Goal: Task Accomplishment & Management: Manage account settings

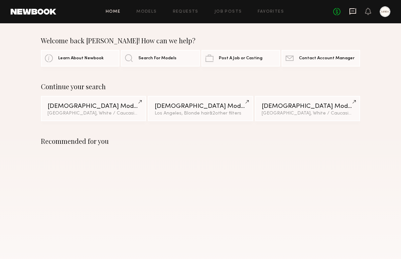
click at [352, 14] on icon at bounding box center [352, 11] width 7 height 7
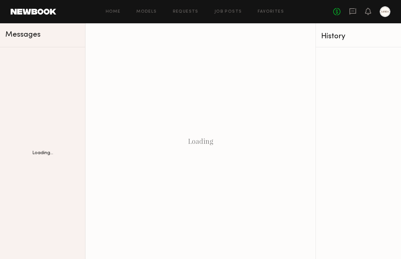
click at [158, 12] on div "Home Models Requests Job Posts Favorites Sign Out" at bounding box center [194, 12] width 277 height 4
click at [190, 11] on link "Requests" at bounding box center [186, 12] width 26 height 4
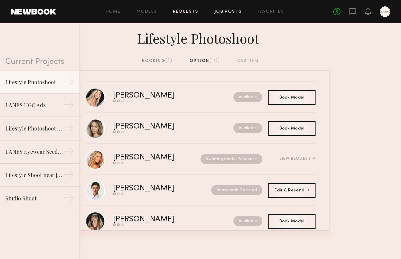
click at [231, 13] on link "Job Posts" at bounding box center [228, 12] width 28 height 4
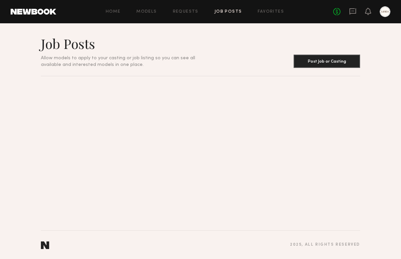
click at [225, 12] on link "Job Posts" at bounding box center [228, 12] width 28 height 4
click at [221, 13] on link "Job Posts" at bounding box center [228, 12] width 28 height 4
click at [185, 14] on link "Requests" at bounding box center [186, 12] width 26 height 4
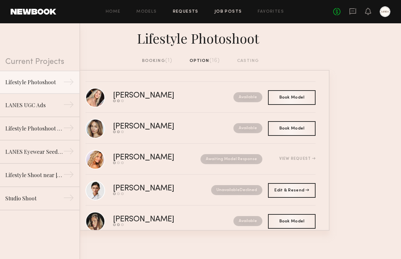
click at [223, 11] on link "Job Posts" at bounding box center [228, 12] width 28 height 4
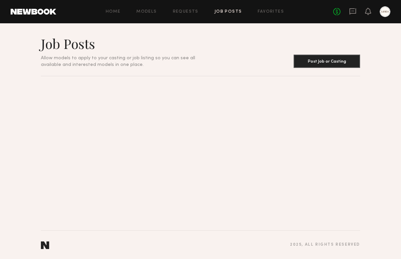
click at [145, 15] on div "Home Models Requests Job Posts Favorites Sign Out No fees up to $5,000" at bounding box center [223, 11] width 334 height 11
click at [109, 8] on div "Home Models Requests Job Posts Favorites Sign Out No fees up to $5,000" at bounding box center [223, 11] width 334 height 11
click at [227, 12] on link "Job Posts" at bounding box center [228, 12] width 28 height 4
click at [384, 11] on div at bounding box center [385, 11] width 11 height 11
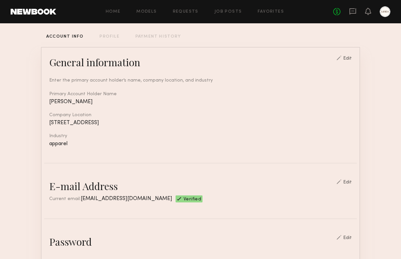
scroll to position [41, 0]
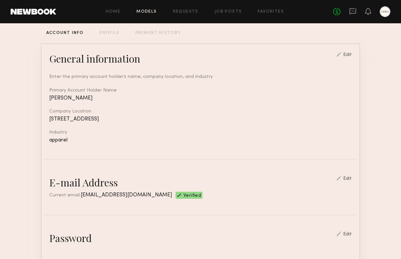
click at [148, 11] on link "Models" at bounding box center [146, 12] width 20 height 4
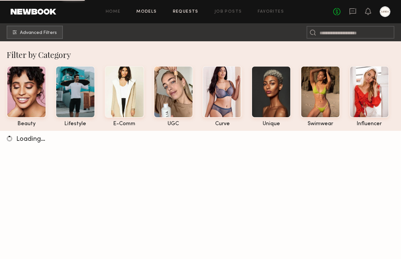
click at [180, 11] on link "Requests" at bounding box center [186, 12] width 26 height 4
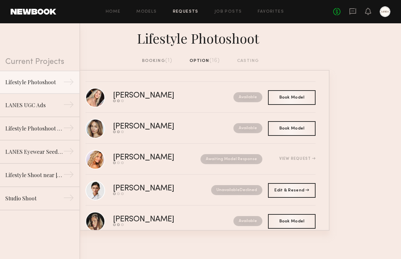
click at [199, 62] on div "booking (1) option (16) casting" at bounding box center [200, 60] width 117 height 7
click at [245, 61] on div "booking (1) option (16) casting" at bounding box center [200, 60] width 117 height 7
click at [219, 7] on div "Home Models Requests Job Posts Favorites Sign Out No fees up to $5,000" at bounding box center [223, 11] width 334 height 11
click at [227, 12] on link "Job Posts" at bounding box center [228, 12] width 28 height 4
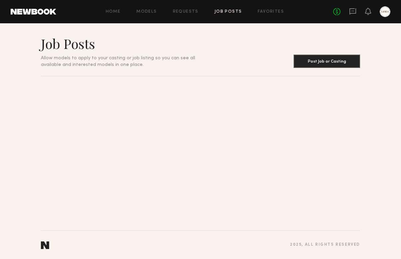
click at [118, 50] on h1 "Job Posts" at bounding box center [126, 43] width 170 height 17
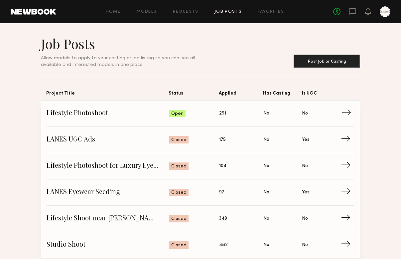
click at [74, 118] on span "Lifestyle Photoshoot" at bounding box center [108, 113] width 123 height 10
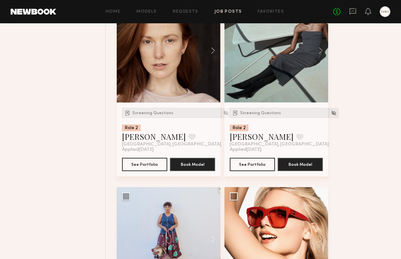
scroll to position [1147, 0]
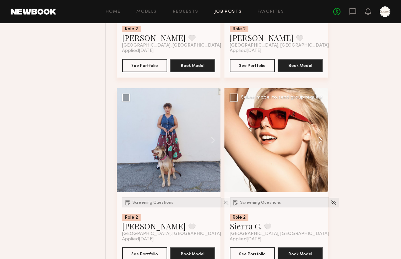
click at [320, 140] on button at bounding box center [317, 140] width 21 height 104
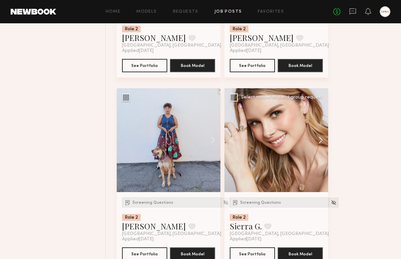
click at [320, 140] on button at bounding box center [317, 140] width 21 height 104
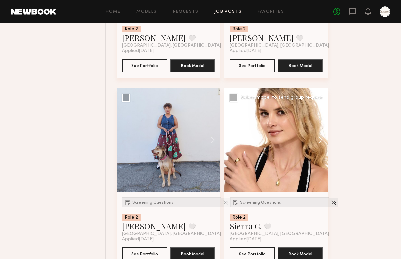
click at [320, 140] on button at bounding box center [317, 140] width 21 height 104
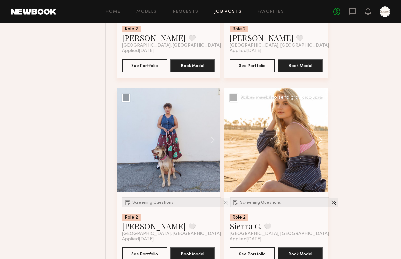
click at [320, 140] on button at bounding box center [317, 140] width 21 height 104
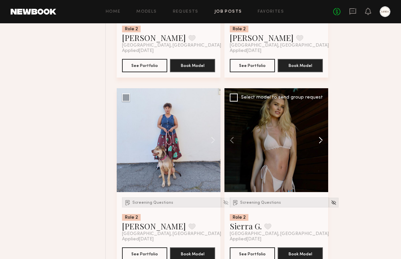
click at [320, 140] on button at bounding box center [317, 140] width 21 height 104
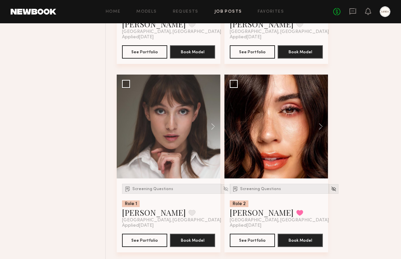
scroll to position [2489, 0]
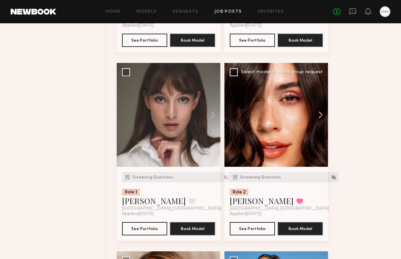
click at [320, 117] on button at bounding box center [317, 115] width 21 height 104
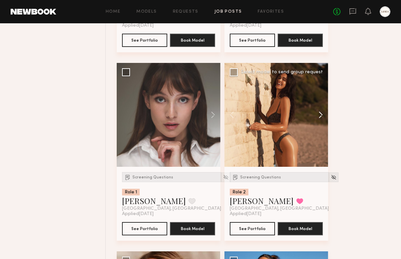
click at [320, 117] on button at bounding box center [317, 115] width 21 height 104
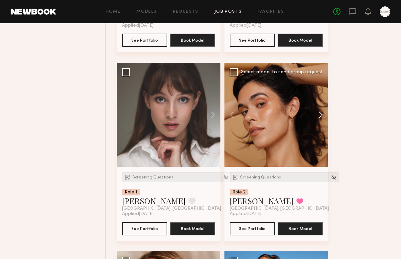
click at [320, 117] on button at bounding box center [317, 115] width 21 height 104
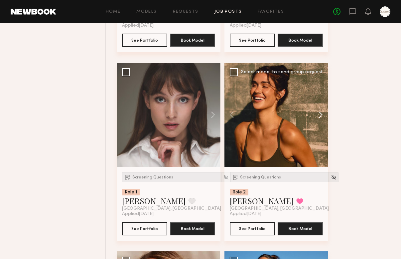
click at [320, 117] on button at bounding box center [317, 115] width 21 height 104
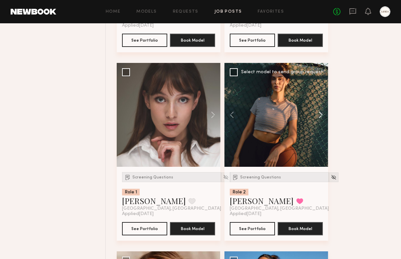
click at [320, 117] on button at bounding box center [317, 115] width 21 height 104
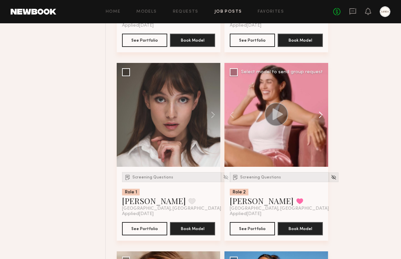
click at [320, 117] on button at bounding box center [317, 115] width 21 height 104
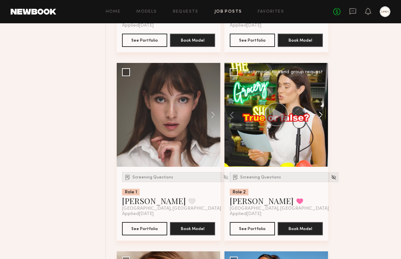
click at [319, 117] on button at bounding box center [317, 115] width 21 height 104
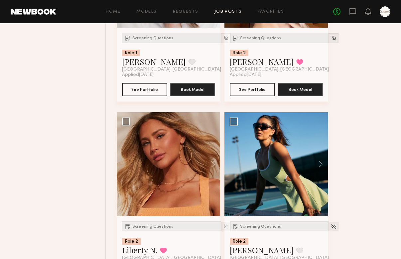
scroll to position [2632, 0]
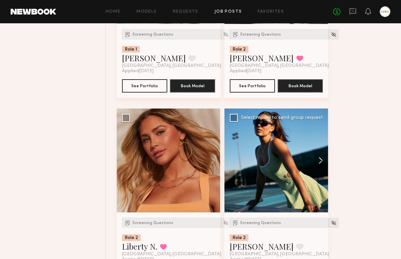
click at [323, 164] on button at bounding box center [317, 160] width 21 height 104
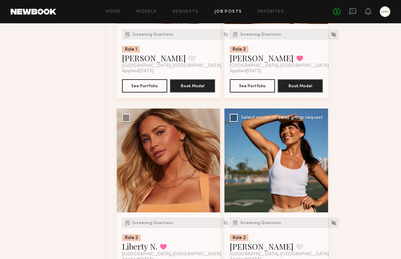
click at [323, 164] on button at bounding box center [317, 160] width 21 height 104
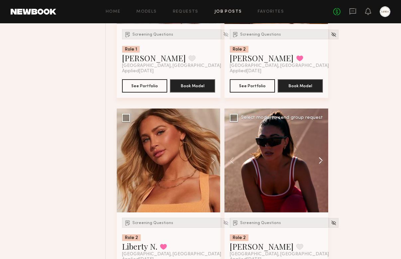
click at [323, 164] on button at bounding box center [317, 160] width 21 height 104
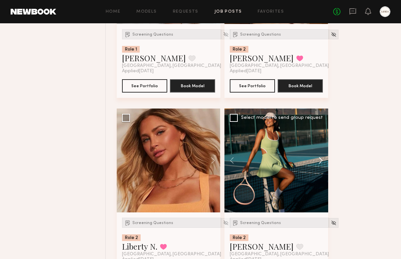
click at [323, 164] on button at bounding box center [317, 160] width 21 height 104
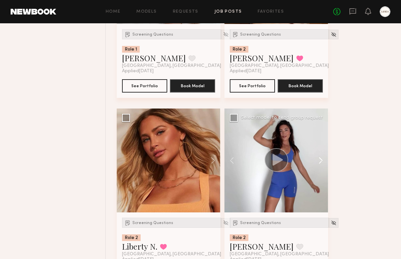
click at [323, 164] on button at bounding box center [317, 160] width 21 height 104
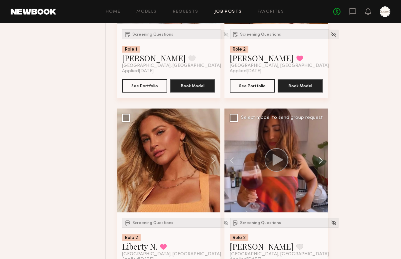
click at [323, 164] on button at bounding box center [317, 160] width 21 height 104
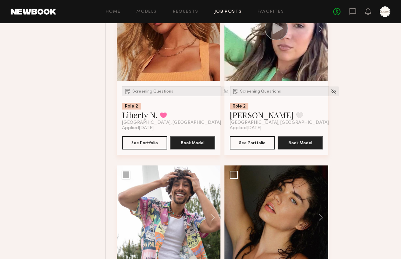
scroll to position [2828, 0]
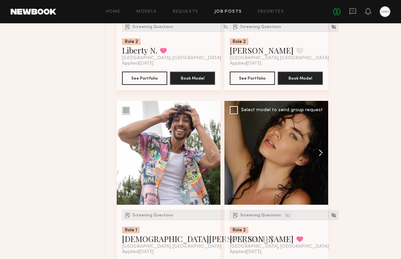
click at [321, 156] on button at bounding box center [317, 153] width 21 height 104
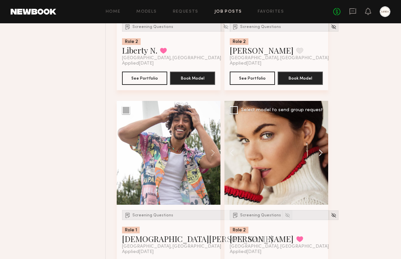
click at [321, 156] on button at bounding box center [317, 153] width 21 height 104
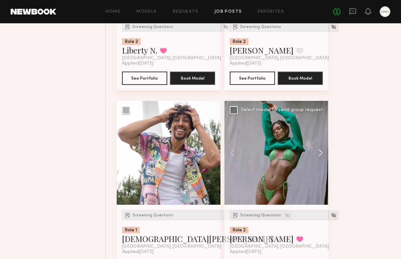
click at [321, 156] on button at bounding box center [317, 153] width 21 height 104
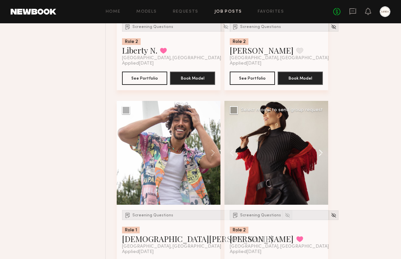
click at [321, 156] on button at bounding box center [317, 153] width 21 height 104
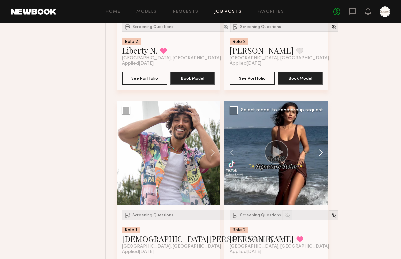
click at [321, 156] on button at bounding box center [317, 153] width 21 height 104
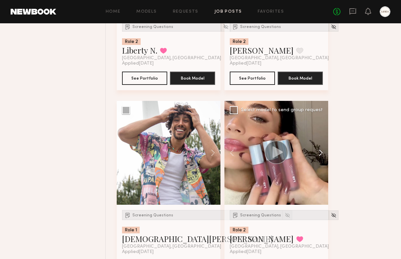
click at [321, 156] on button at bounding box center [317, 153] width 21 height 104
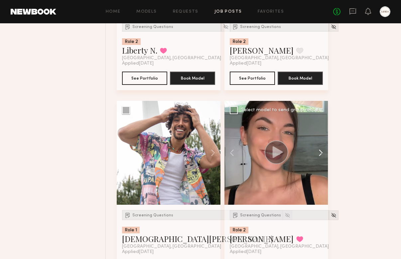
click at [321, 156] on button at bounding box center [317, 153] width 21 height 104
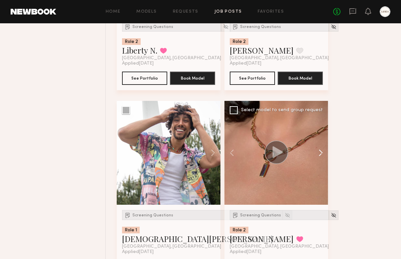
click at [321, 156] on button at bounding box center [317, 153] width 21 height 104
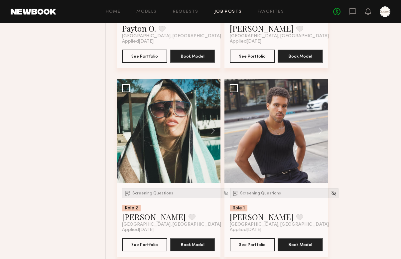
scroll to position [4015, 0]
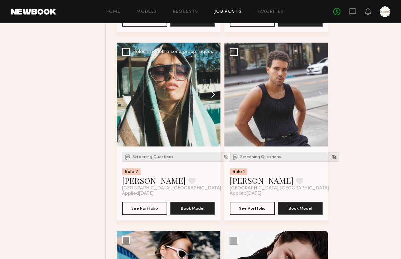
click at [212, 96] on button at bounding box center [209, 95] width 21 height 104
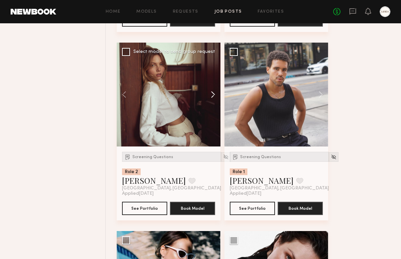
click at [212, 96] on button at bounding box center [209, 95] width 21 height 104
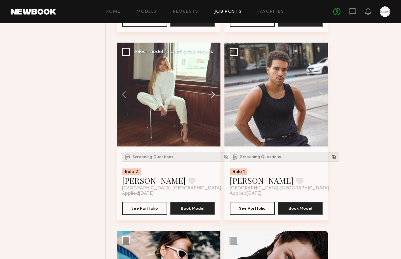
click at [212, 96] on button at bounding box center [209, 95] width 21 height 104
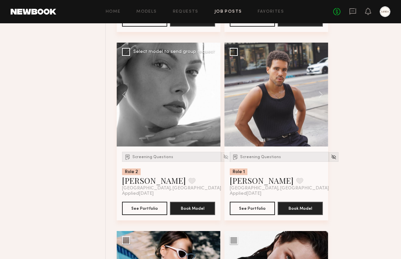
click at [212, 96] on button at bounding box center [209, 95] width 21 height 104
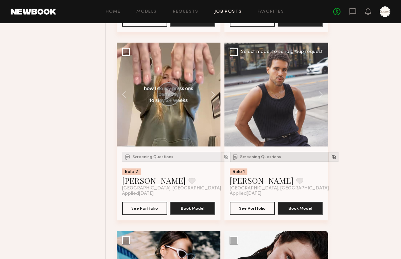
scroll to position [4146, 0]
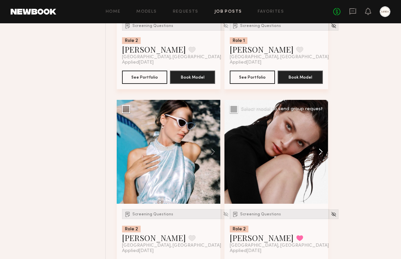
click at [316, 156] on button at bounding box center [317, 152] width 21 height 104
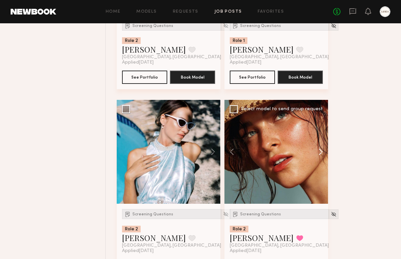
click at [318, 156] on button at bounding box center [317, 152] width 21 height 104
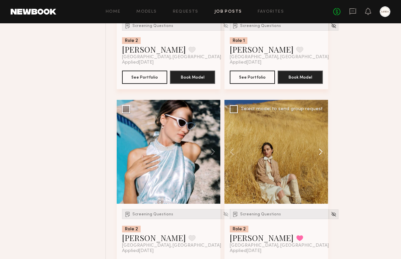
click at [318, 156] on button at bounding box center [317, 152] width 21 height 104
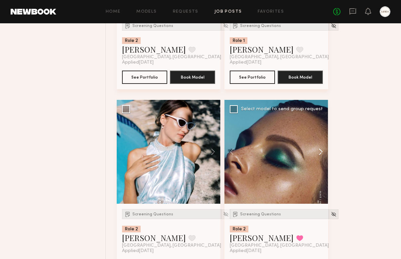
click at [318, 156] on button at bounding box center [317, 152] width 21 height 104
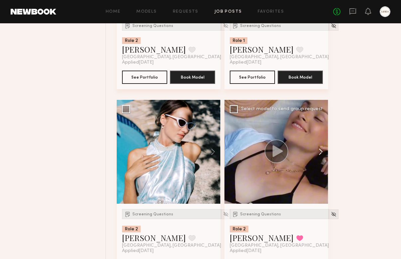
click at [318, 156] on button at bounding box center [317, 152] width 21 height 104
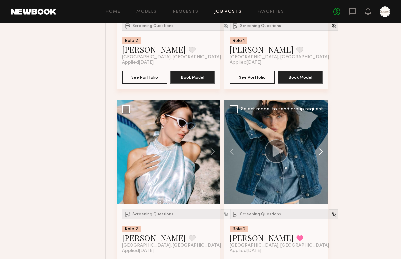
click at [318, 156] on button at bounding box center [317, 152] width 21 height 104
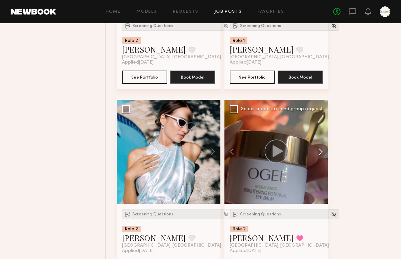
click at [318, 156] on button at bounding box center [317, 152] width 21 height 104
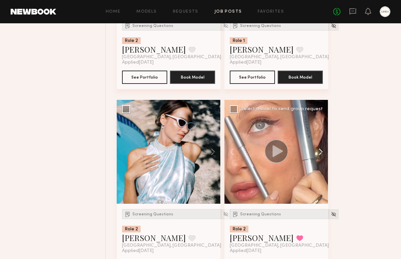
click at [318, 156] on button at bounding box center [317, 152] width 21 height 104
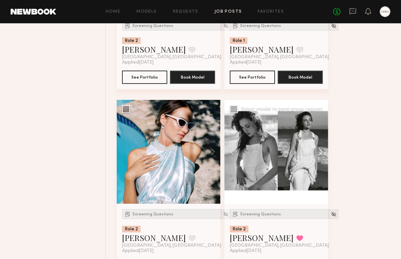
click at [318, 156] on button at bounding box center [317, 152] width 21 height 104
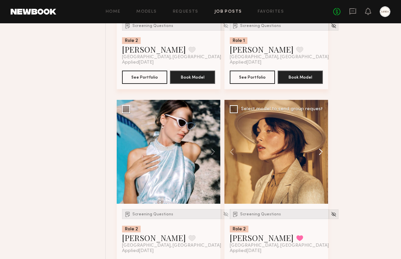
click at [318, 156] on button at bounding box center [317, 152] width 21 height 104
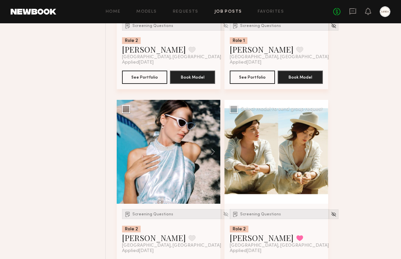
click at [311, 185] on button at bounding box center [317, 152] width 21 height 104
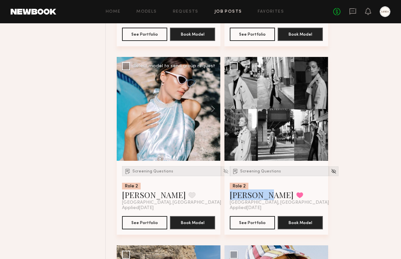
scroll to position [4171, 0]
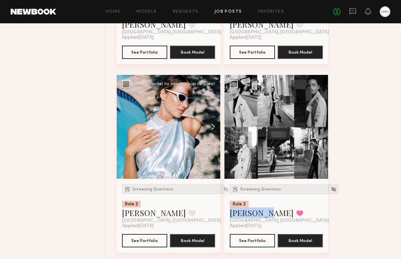
click at [213, 127] on button at bounding box center [209, 127] width 21 height 104
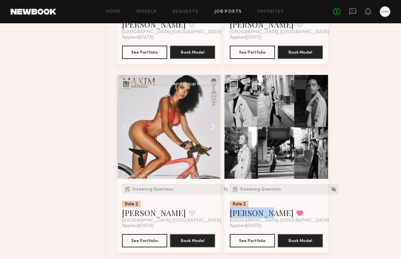
click at [213, 127] on button at bounding box center [209, 127] width 21 height 104
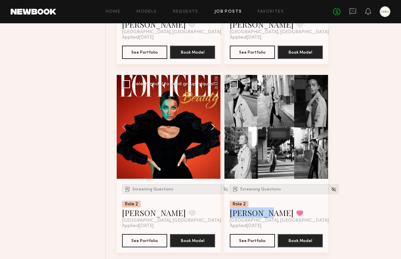
click at [213, 127] on button at bounding box center [209, 127] width 21 height 104
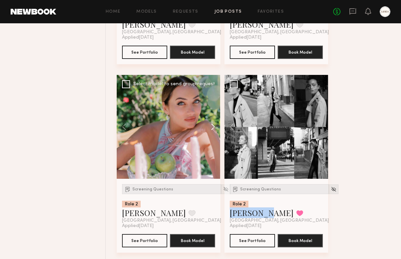
click at [213, 127] on button at bounding box center [209, 127] width 21 height 104
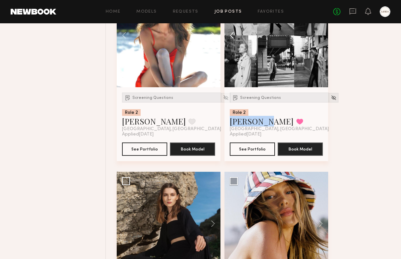
scroll to position [4342, 0]
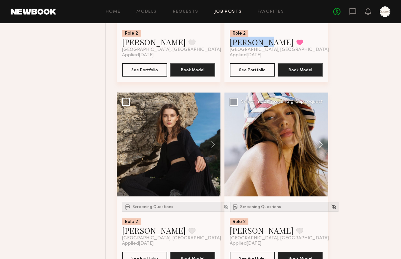
click at [320, 145] on button at bounding box center [317, 144] width 21 height 104
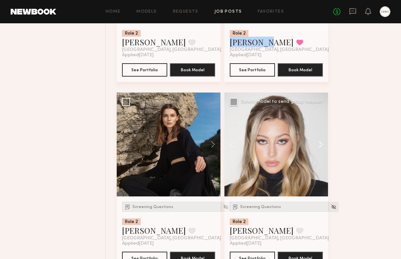
click at [320, 145] on button at bounding box center [317, 144] width 21 height 104
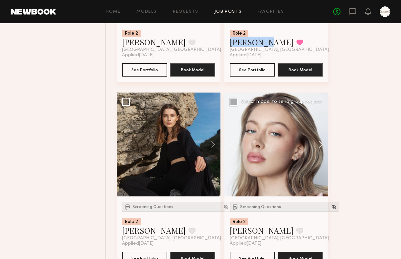
click at [320, 145] on button at bounding box center [317, 144] width 21 height 104
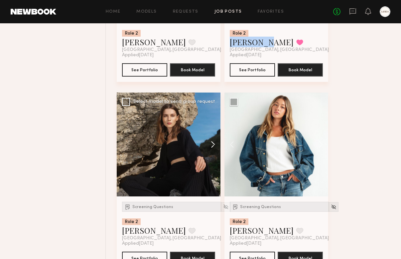
click at [212, 147] on button at bounding box center [209, 144] width 21 height 104
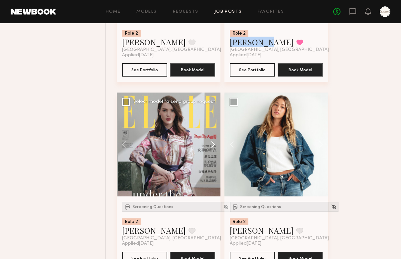
click at [212, 147] on button at bounding box center [209, 144] width 21 height 104
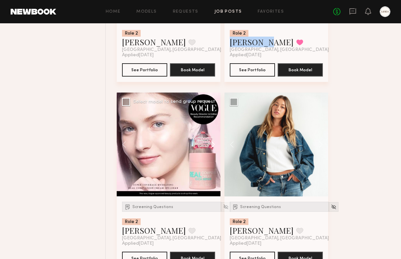
click at [212, 147] on button at bounding box center [209, 144] width 21 height 104
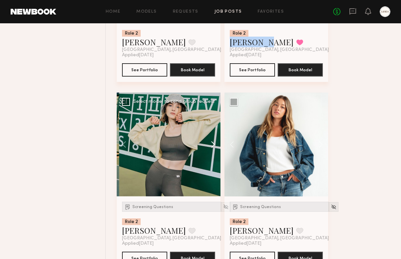
click at [212, 147] on button at bounding box center [209, 144] width 21 height 104
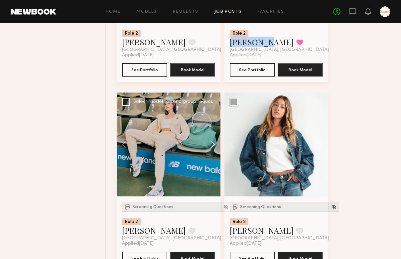
click at [212, 147] on button at bounding box center [209, 144] width 21 height 104
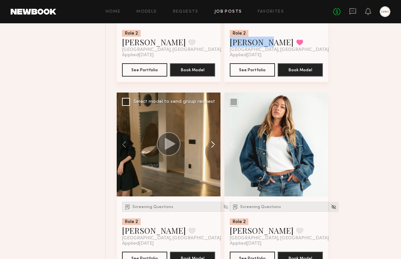
click at [212, 147] on button at bounding box center [209, 144] width 21 height 104
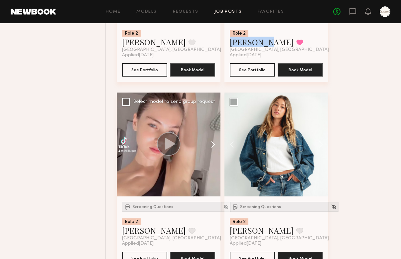
click at [212, 147] on button at bounding box center [209, 144] width 21 height 104
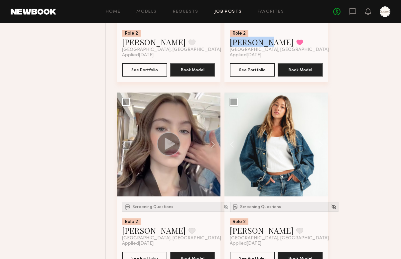
scroll to position [4581, 0]
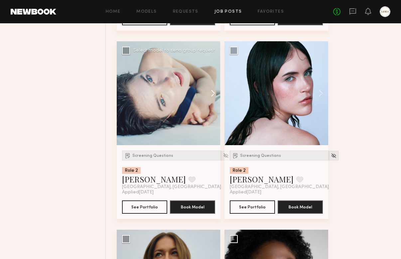
click at [211, 96] on button at bounding box center [209, 93] width 21 height 104
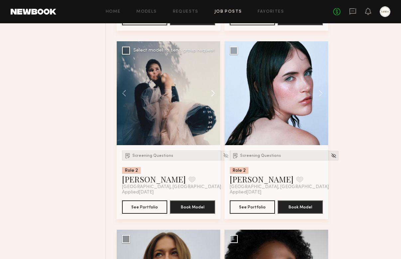
click at [212, 96] on button at bounding box center [209, 93] width 21 height 104
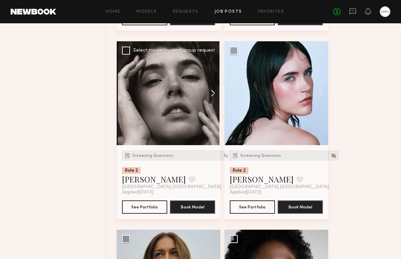
click at [212, 96] on button at bounding box center [209, 93] width 21 height 104
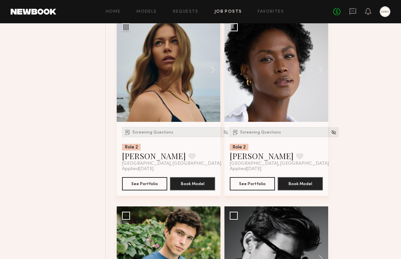
scroll to position [4770, 0]
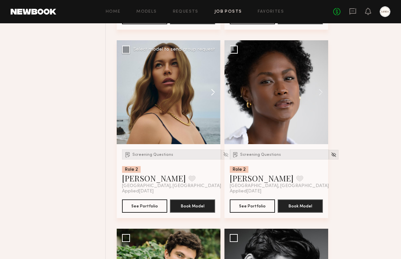
click at [212, 97] on button at bounding box center [209, 92] width 21 height 104
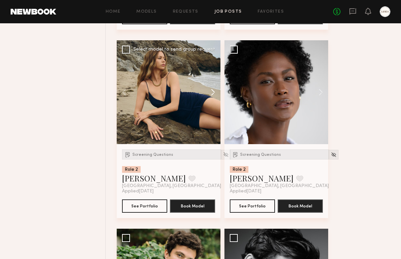
click at [212, 97] on button at bounding box center [209, 92] width 21 height 104
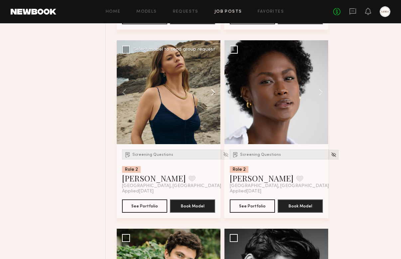
click at [212, 97] on button at bounding box center [209, 92] width 21 height 104
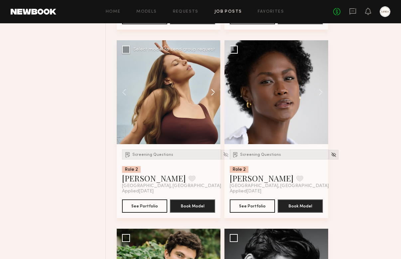
click at [212, 97] on button at bounding box center [209, 92] width 21 height 104
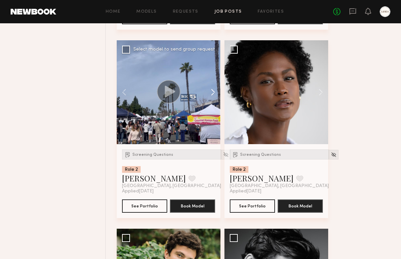
click at [212, 97] on button at bounding box center [209, 92] width 21 height 104
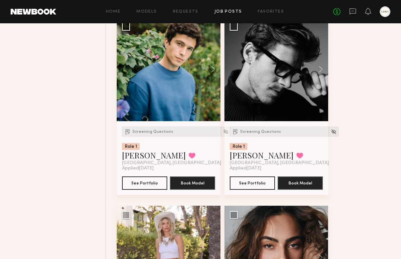
scroll to position [4949, 0]
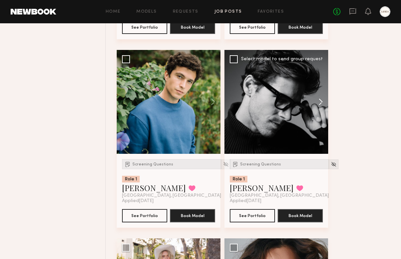
click at [320, 107] on button at bounding box center [317, 102] width 21 height 104
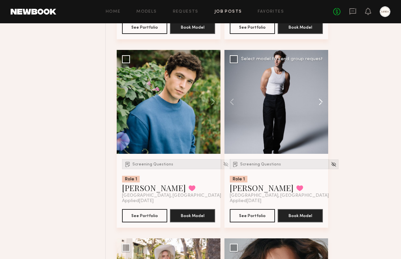
click at [320, 107] on button at bounding box center [317, 102] width 21 height 104
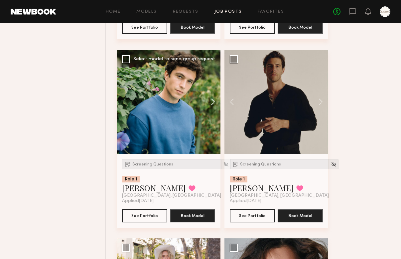
click at [212, 106] on button at bounding box center [209, 102] width 21 height 104
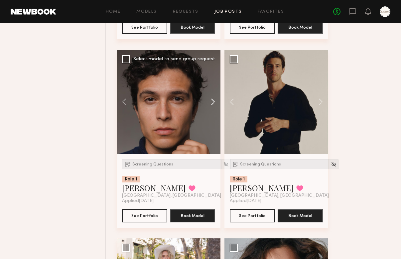
click at [212, 106] on button at bounding box center [209, 102] width 21 height 104
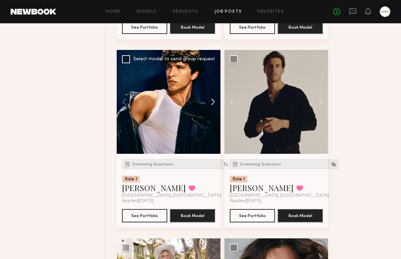
click at [212, 106] on button at bounding box center [209, 102] width 21 height 104
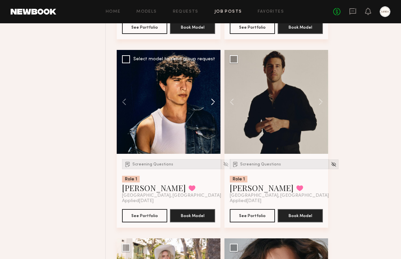
click at [212, 106] on button at bounding box center [209, 102] width 21 height 104
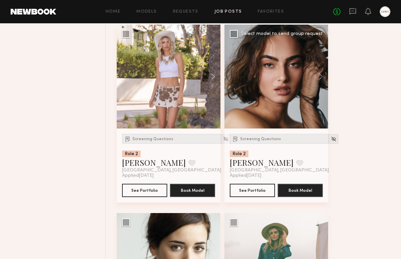
scroll to position [5296, 0]
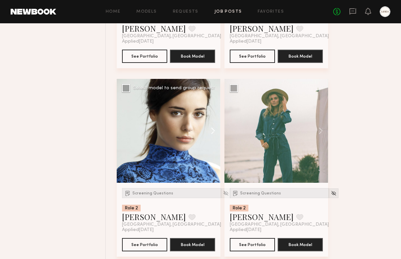
click at [213, 135] on button at bounding box center [209, 131] width 21 height 104
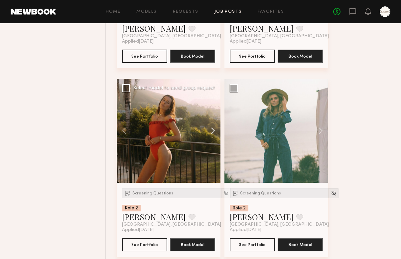
click at [213, 135] on button at bounding box center [209, 131] width 21 height 104
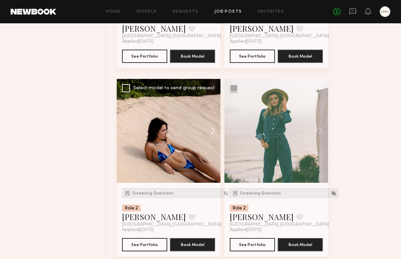
click at [213, 135] on button at bounding box center [209, 131] width 21 height 104
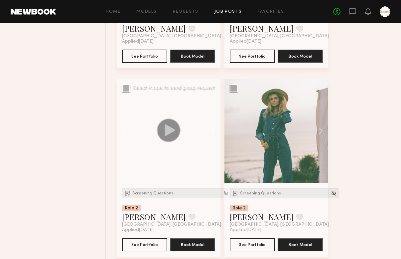
click at [214, 134] on button at bounding box center [209, 131] width 21 height 104
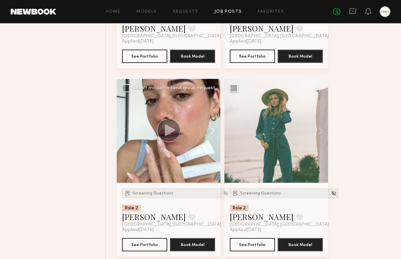
click at [214, 134] on button at bounding box center [209, 131] width 21 height 104
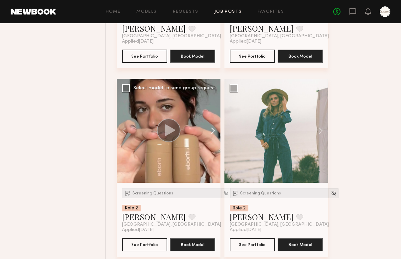
click at [214, 134] on button at bounding box center [209, 131] width 21 height 104
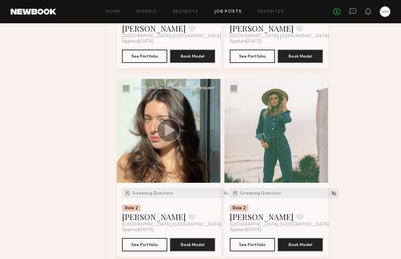
click at [214, 134] on div at bounding box center [169, 131] width 104 height 104
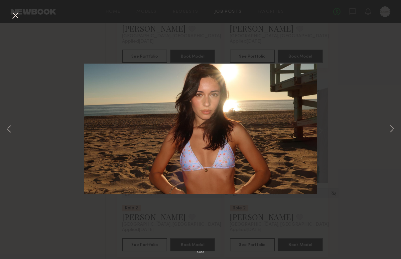
click at [12, 14] on button at bounding box center [15, 16] width 11 height 12
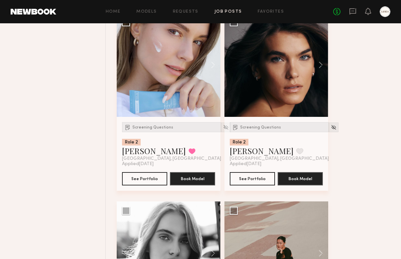
scroll to position [6640, 0]
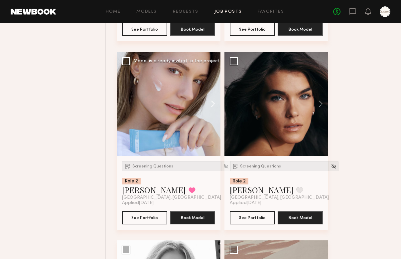
click at [212, 111] on button at bounding box center [209, 104] width 21 height 104
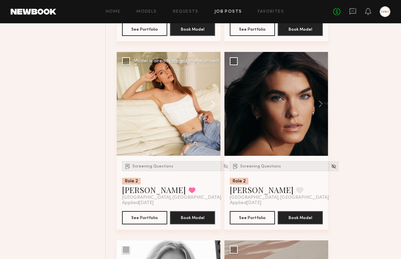
click at [212, 111] on button at bounding box center [209, 104] width 21 height 104
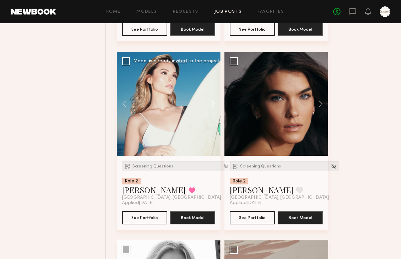
click at [212, 111] on button at bounding box center [209, 104] width 21 height 104
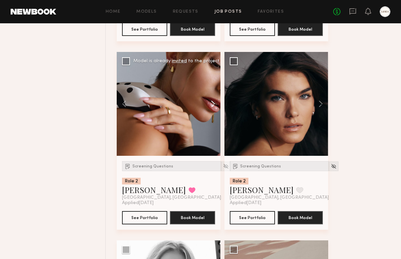
click at [212, 111] on button at bounding box center [209, 104] width 21 height 104
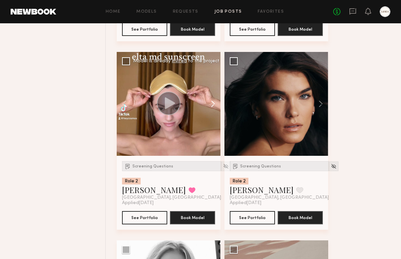
click at [212, 111] on button at bounding box center [209, 104] width 21 height 104
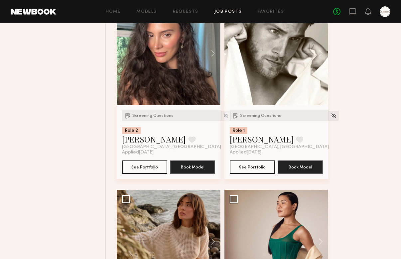
scroll to position [7734, 0]
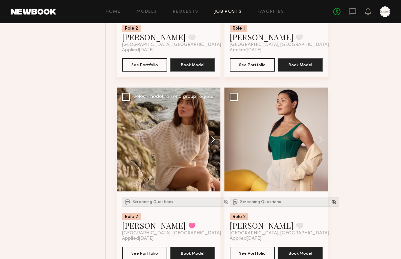
click at [212, 142] on button at bounding box center [209, 139] width 21 height 104
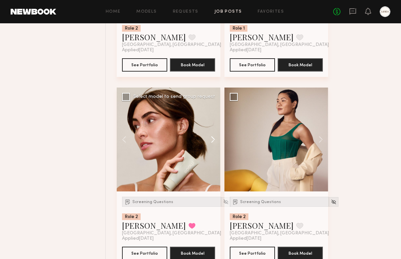
click at [213, 147] on button at bounding box center [209, 139] width 21 height 104
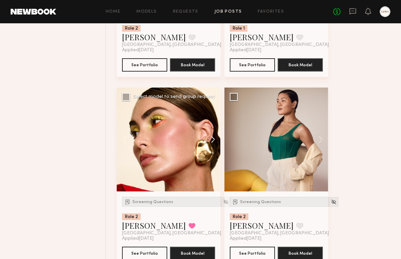
click at [213, 147] on button at bounding box center [209, 139] width 21 height 104
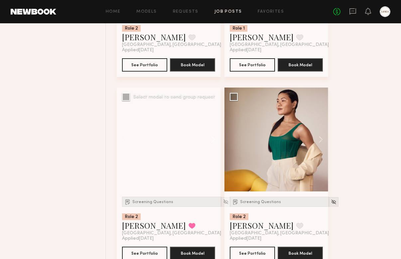
click at [213, 147] on button at bounding box center [209, 139] width 21 height 104
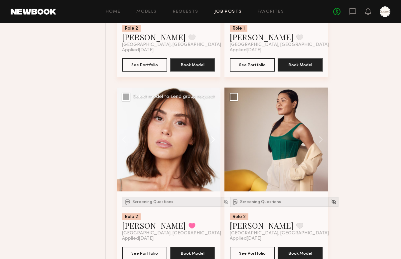
click at [213, 147] on button at bounding box center [209, 139] width 21 height 104
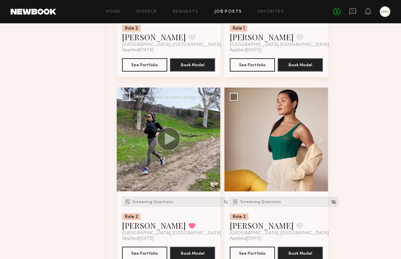
click at [213, 147] on button at bounding box center [209, 139] width 21 height 104
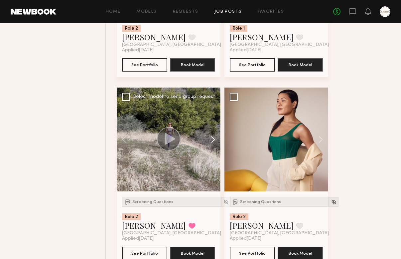
click at [213, 147] on button at bounding box center [209, 139] width 21 height 104
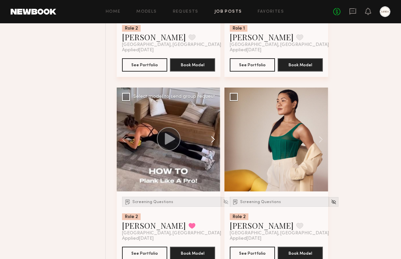
click at [213, 147] on button at bounding box center [209, 139] width 21 height 104
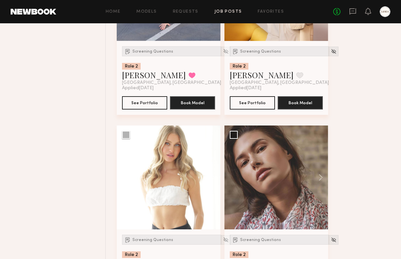
scroll to position [7955, 0]
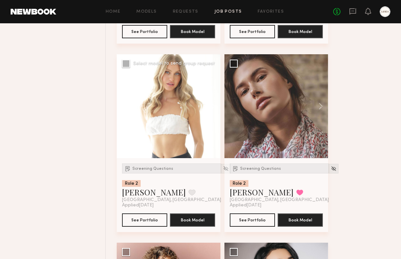
click at [214, 112] on button at bounding box center [209, 106] width 21 height 104
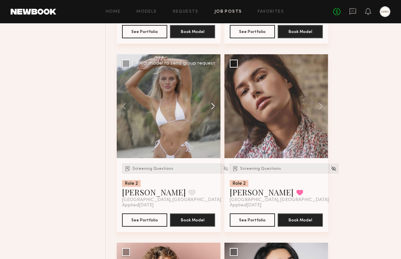
click at [214, 112] on button at bounding box center [209, 106] width 21 height 104
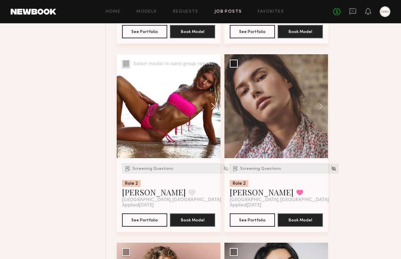
click at [214, 112] on button at bounding box center [209, 106] width 21 height 104
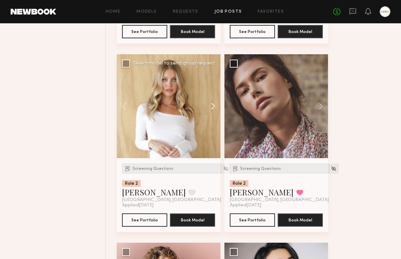
click at [214, 112] on button at bounding box center [209, 106] width 21 height 104
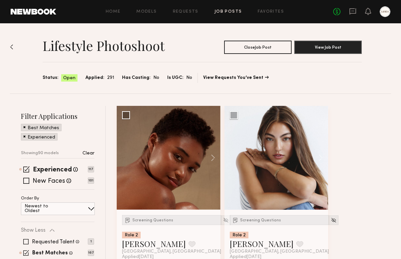
scroll to position [86, 0]
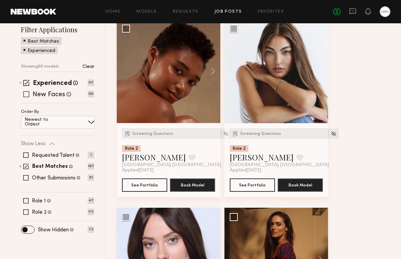
click at [27, 82] on span at bounding box center [26, 82] width 6 height 6
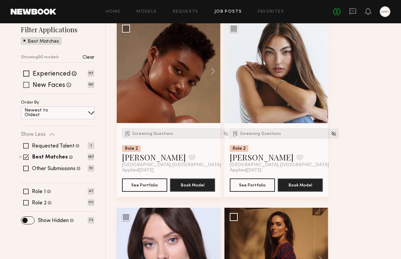
click at [26, 85] on span at bounding box center [26, 85] width 6 height 6
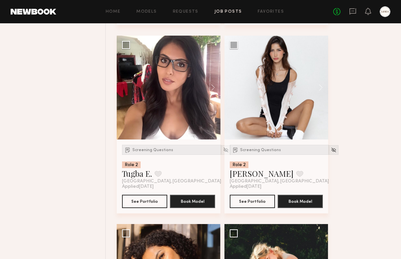
scroll to position [777, 0]
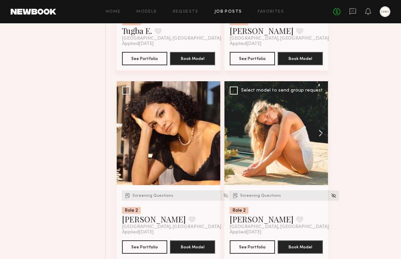
click at [321, 132] on button at bounding box center [317, 133] width 21 height 104
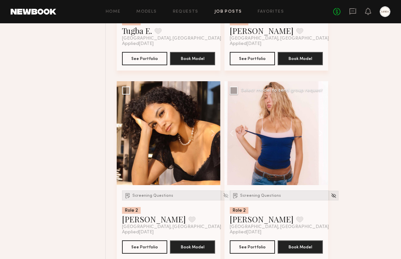
click at [321, 132] on button at bounding box center [317, 133] width 21 height 104
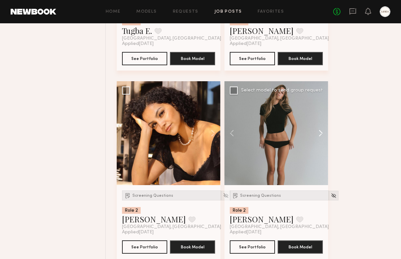
click at [321, 132] on button at bounding box center [317, 133] width 21 height 104
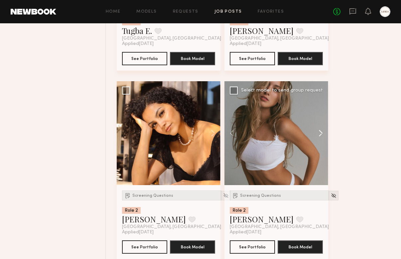
click at [315, 129] on button at bounding box center [317, 133] width 21 height 104
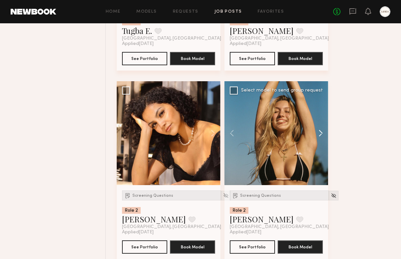
click at [315, 129] on button at bounding box center [317, 133] width 21 height 104
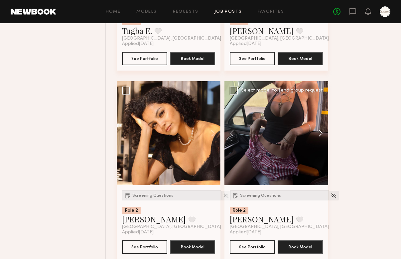
click at [315, 129] on button at bounding box center [317, 133] width 21 height 104
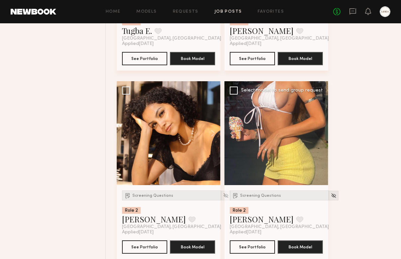
click at [315, 129] on div at bounding box center [276, 133] width 104 height 104
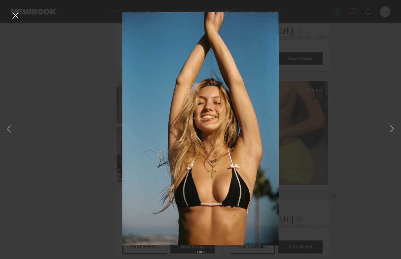
click at [18, 18] on button at bounding box center [15, 16] width 11 height 12
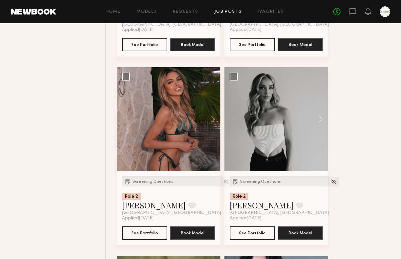
scroll to position [2339, 0]
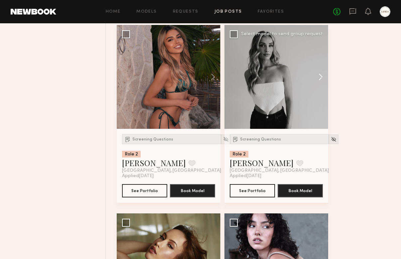
click at [321, 80] on button at bounding box center [317, 77] width 21 height 104
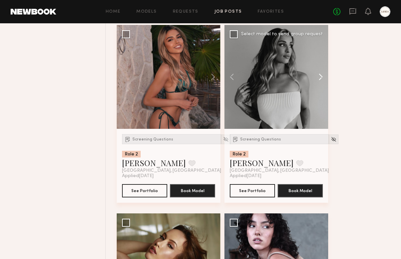
click at [321, 80] on button at bounding box center [317, 77] width 21 height 104
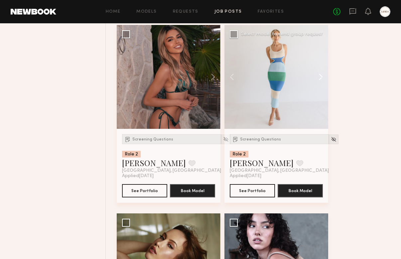
click at [321, 80] on button at bounding box center [317, 77] width 21 height 104
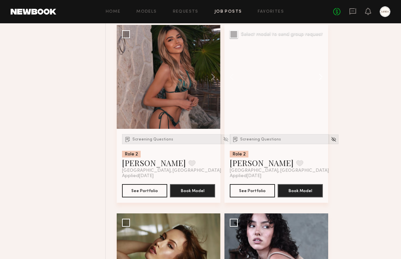
click at [321, 80] on button at bounding box center [317, 77] width 21 height 104
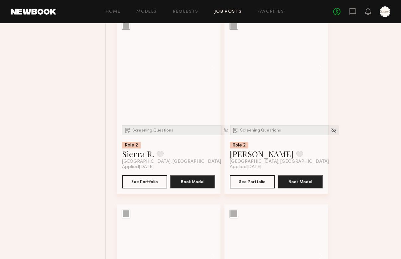
scroll to position [4341, 0]
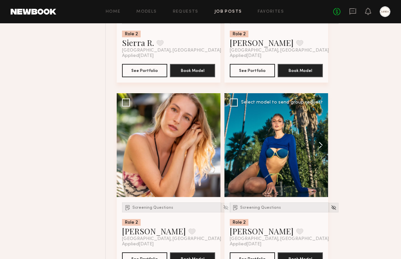
click at [318, 149] on button at bounding box center [317, 145] width 21 height 104
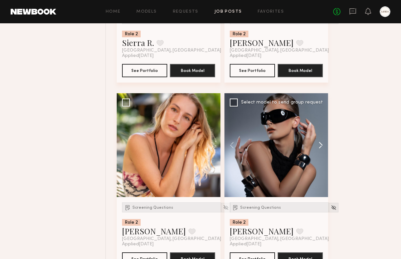
click at [318, 149] on button at bounding box center [317, 145] width 21 height 104
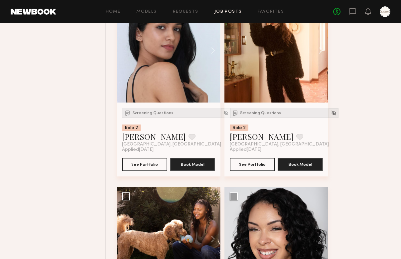
scroll to position [4767, 0]
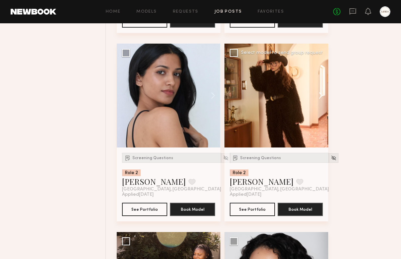
click at [320, 98] on button at bounding box center [317, 96] width 21 height 104
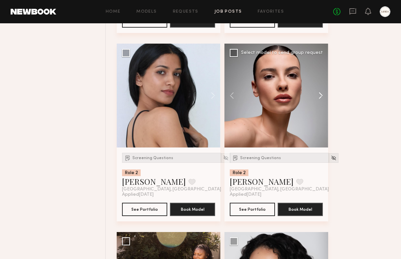
click at [320, 98] on button at bounding box center [317, 96] width 21 height 104
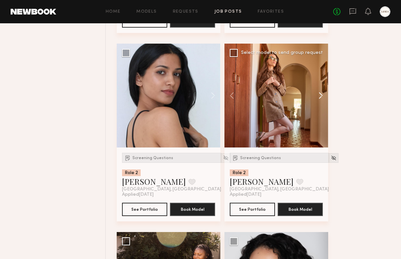
click at [320, 98] on button at bounding box center [317, 96] width 21 height 104
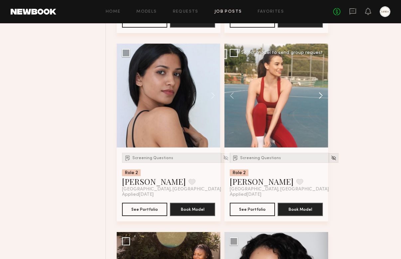
click at [320, 98] on button at bounding box center [317, 96] width 21 height 104
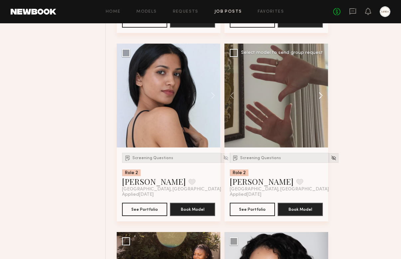
click at [320, 98] on button at bounding box center [317, 96] width 21 height 104
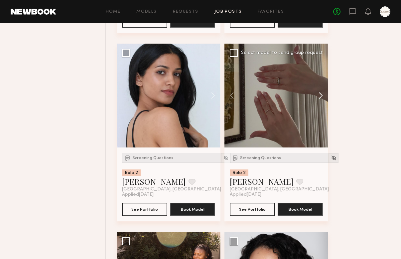
click at [320, 98] on button at bounding box center [317, 96] width 21 height 104
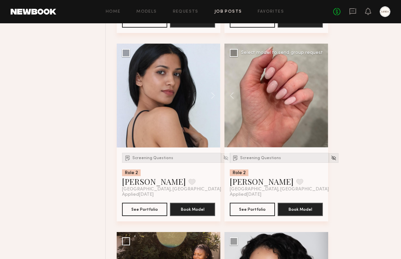
click at [320, 98] on div at bounding box center [276, 96] width 104 height 104
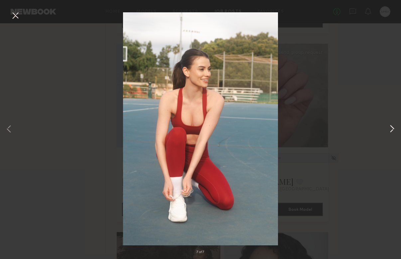
click at [393, 129] on button at bounding box center [392, 129] width 8 height 207
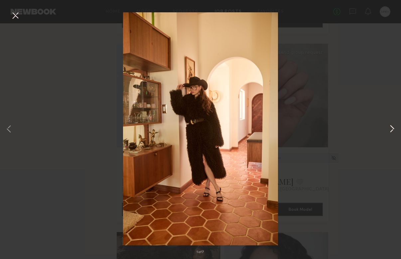
click at [391, 127] on button at bounding box center [392, 129] width 8 height 207
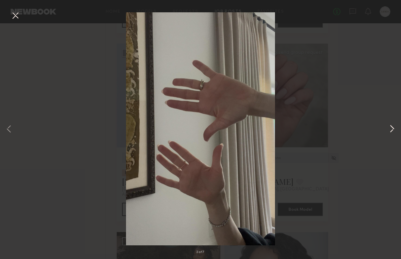
click at [391, 127] on button at bounding box center [392, 129] width 8 height 207
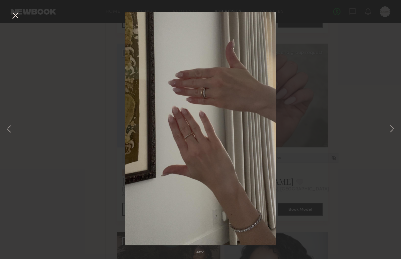
click at [14, 15] on button at bounding box center [15, 16] width 11 height 12
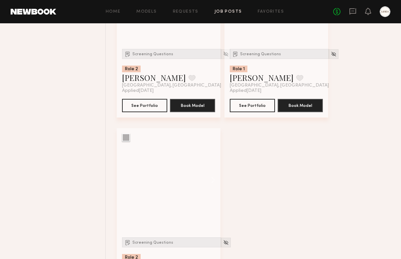
scroll to position [7188, 0]
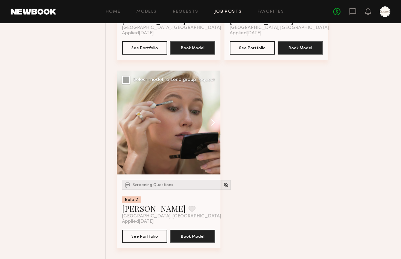
click at [212, 129] on button at bounding box center [209, 122] width 21 height 104
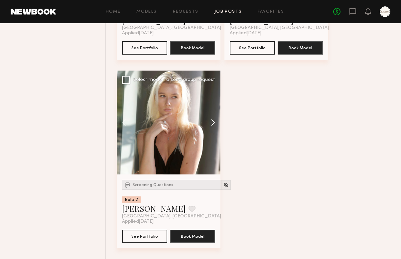
click at [212, 129] on button at bounding box center [209, 122] width 21 height 104
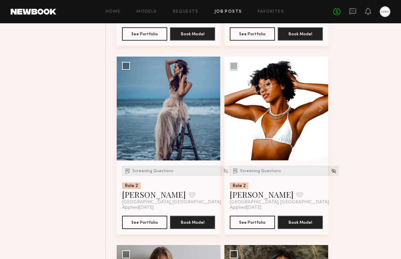
scroll to position [1676, 0]
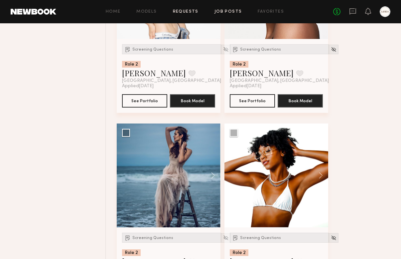
click at [177, 10] on link "Requests" at bounding box center [186, 12] width 26 height 4
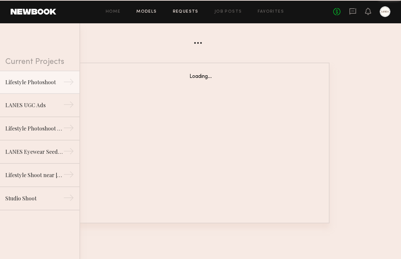
click at [143, 11] on link "Models" at bounding box center [146, 12] width 20 height 4
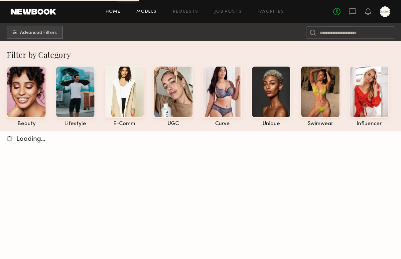
click at [114, 12] on link "Home" at bounding box center [113, 12] width 15 height 4
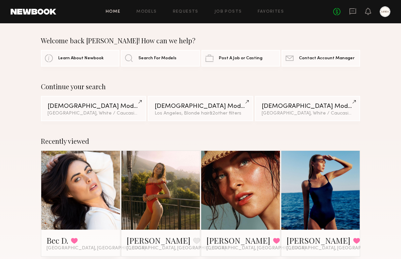
click at [224, 186] on link at bounding box center [240, 190] width 36 height 79
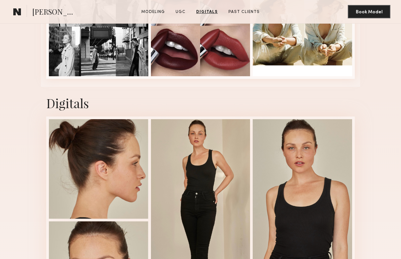
scroll to position [1414, 0]
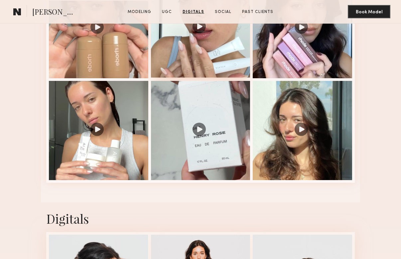
scroll to position [842, 0]
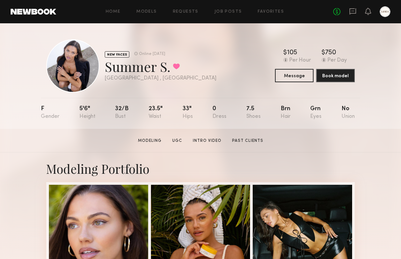
drag, startPoint x: 173, startPoint y: 52, endPoint x: 133, endPoint y: 52, distance: 39.9
click at [133, 52] on div "NEW FACES Online 1wk ago" at bounding box center [161, 54] width 112 height 7
drag, startPoint x: 166, startPoint y: 54, endPoint x: 139, endPoint y: 54, distance: 26.9
click at [138, 54] on div "Online 1wk ago" at bounding box center [149, 54] width 31 height 7
click at [139, 54] on div "Online 1wk ago" at bounding box center [152, 54] width 26 height 4
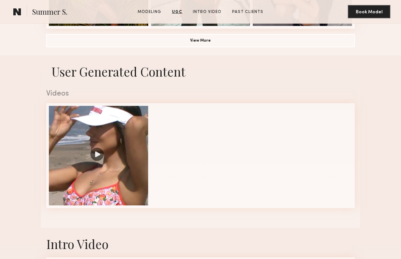
scroll to position [485, 0]
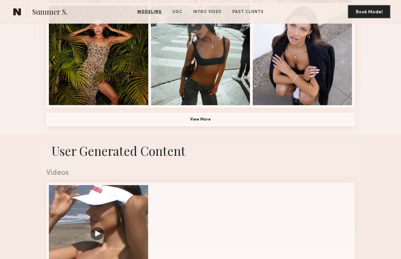
click at [222, 121] on button "View More" at bounding box center [200, 119] width 309 height 13
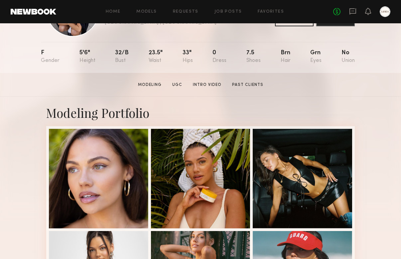
scroll to position [39, 0]
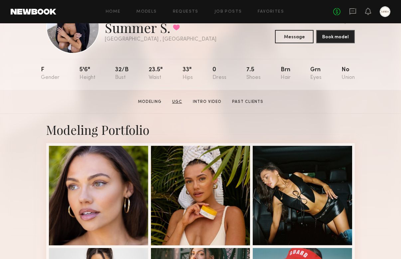
click at [178, 99] on link "UGC" at bounding box center [177, 102] width 15 height 6
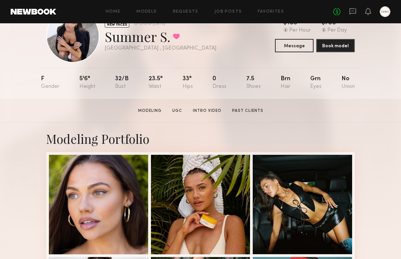
scroll to position [0, 0]
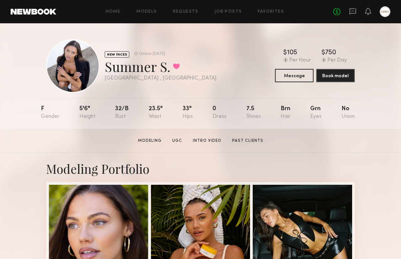
click at [76, 75] on div at bounding box center [72, 65] width 53 height 53
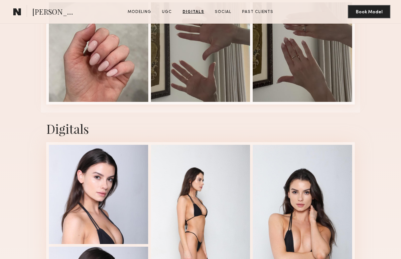
scroll to position [760, 0]
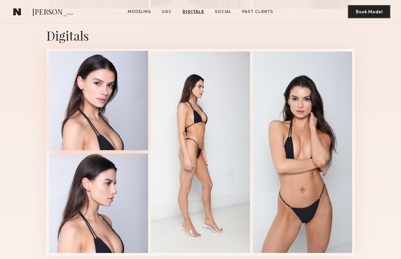
click at [102, 90] on div at bounding box center [98, 100] width 99 height 99
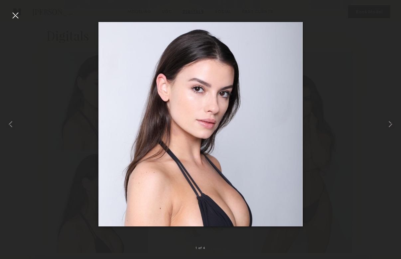
click at [18, 17] on div at bounding box center [15, 15] width 11 height 11
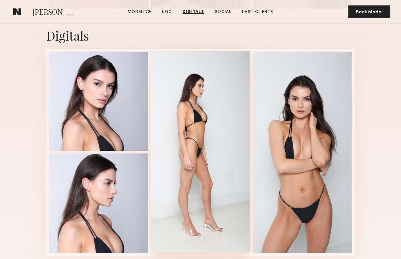
scroll to position [0, 0]
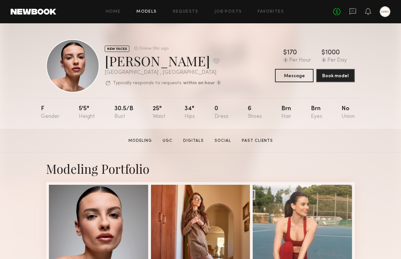
click at [145, 13] on link "Models" at bounding box center [146, 12] width 20 height 4
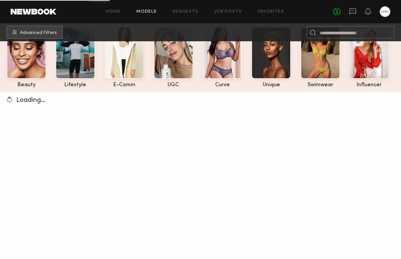
scroll to position [42, 0]
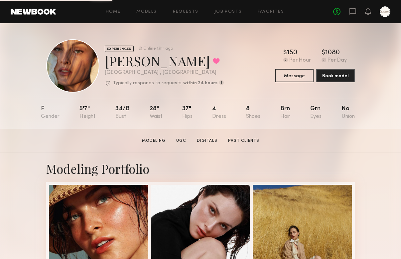
click at [37, 13] on link at bounding box center [34, 12] width 46 height 6
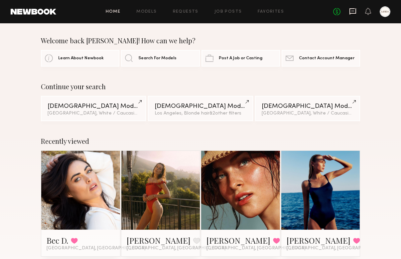
click at [354, 14] on icon at bounding box center [352, 11] width 7 height 7
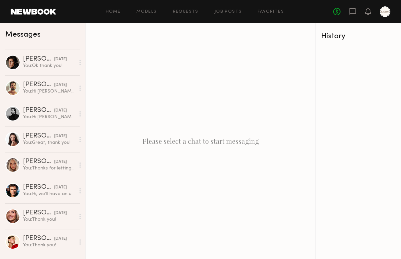
scroll to position [239, 0]
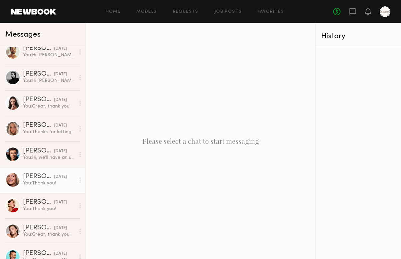
click at [32, 181] on div "You: Thank you!" at bounding box center [49, 183] width 52 height 6
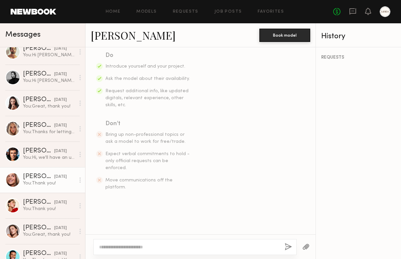
scroll to position [16, 0]
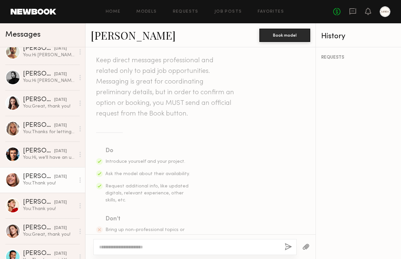
click at [116, 39] on link "[PERSON_NAME]" at bounding box center [133, 35] width 85 height 14
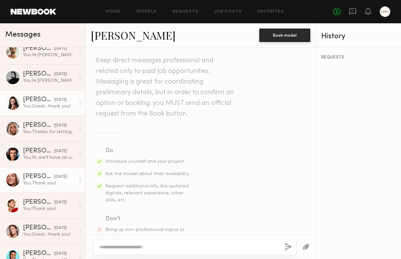
scroll to position [0, 0]
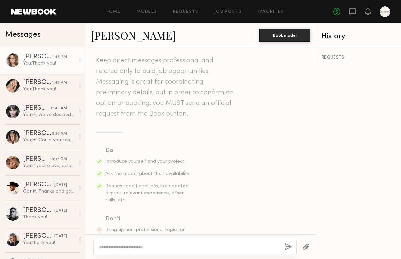
click at [36, 63] on div "You: Thank you!" at bounding box center [49, 63] width 52 height 6
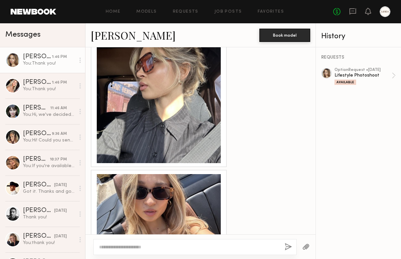
scroll to position [530, 0]
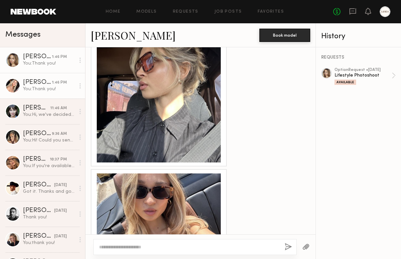
click at [44, 86] on div "You: Thank you!" at bounding box center [49, 89] width 52 height 6
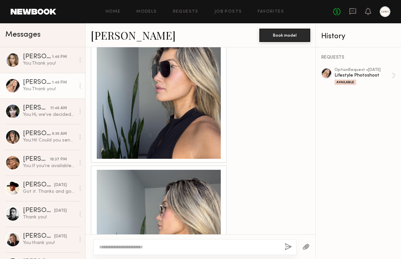
scroll to position [469, 0]
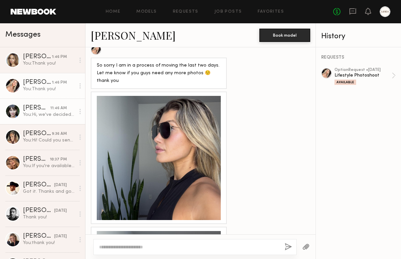
click at [33, 117] on div "You: Hi, we've decided to move forward with a different selection of models for…" at bounding box center [49, 114] width 52 height 6
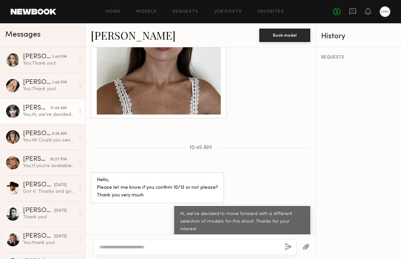
scroll to position [988, 0]
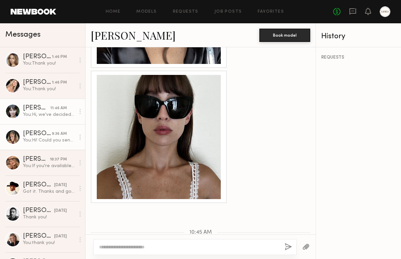
click at [46, 135] on div "[PERSON_NAME]" at bounding box center [37, 133] width 29 height 7
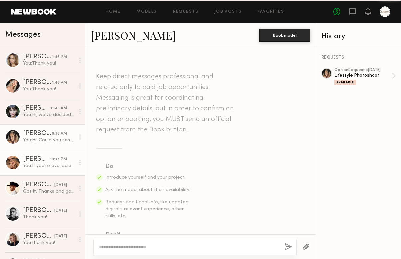
scroll to position [185, 0]
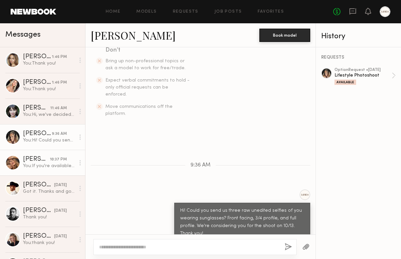
click at [44, 156] on div "[PERSON_NAME]" at bounding box center [36, 159] width 27 height 7
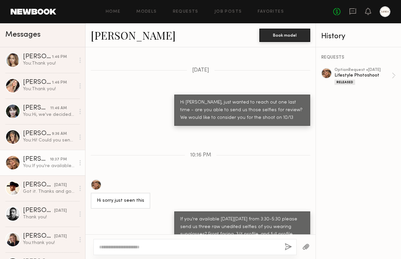
scroll to position [54, 0]
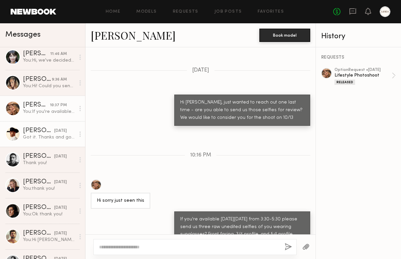
click at [45, 137] on div "Got it. Thanks and good luck!" at bounding box center [49, 137] width 52 height 6
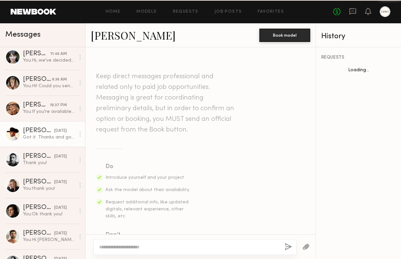
scroll to position [281, 0]
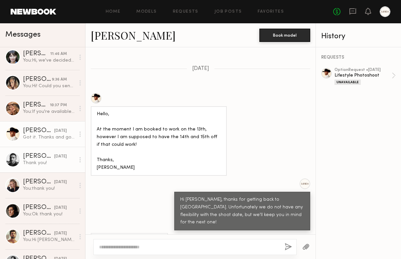
click at [43, 159] on div "Lucas P." at bounding box center [38, 156] width 31 height 7
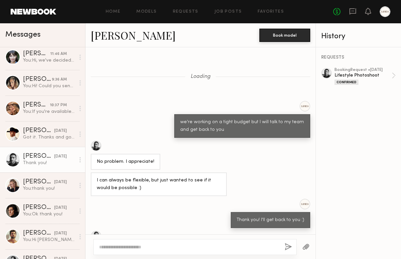
scroll to position [392, 0]
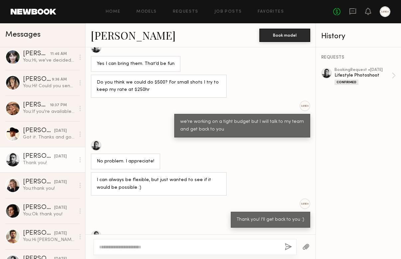
click at [113, 38] on link "Lucas P." at bounding box center [133, 35] width 85 height 14
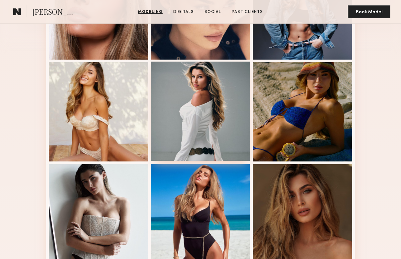
scroll to position [435, 0]
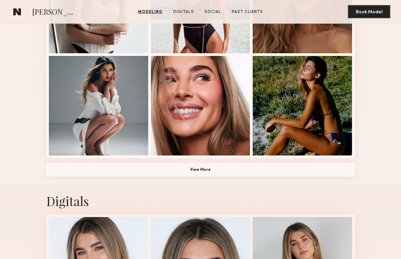
click at [229, 167] on button "View More" at bounding box center [200, 169] width 309 height 13
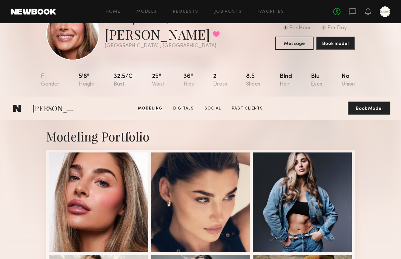
scroll to position [0, 0]
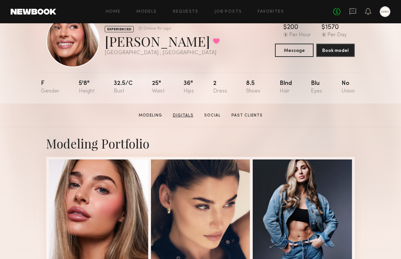
click at [179, 113] on link "Digitals" at bounding box center [183, 115] width 26 height 6
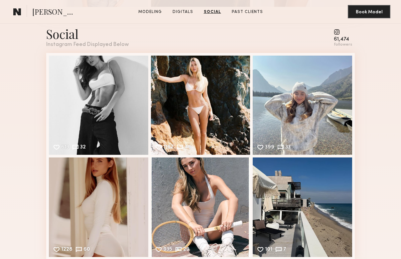
scroll to position [1252, 0]
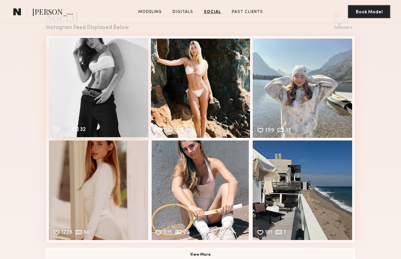
click at [106, 83] on div "613 32 Likes & comments displayed to show model’s engagement" at bounding box center [98, 87] width 99 height 99
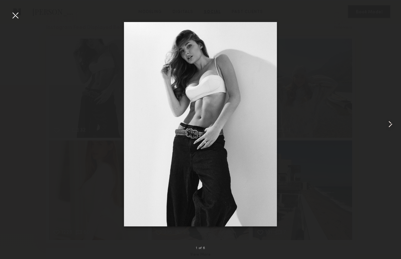
click at [389, 125] on common-icon at bounding box center [390, 124] width 11 height 11
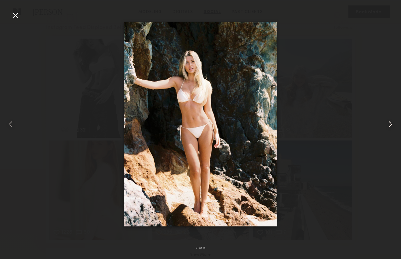
click at [389, 124] on common-icon at bounding box center [390, 124] width 11 height 11
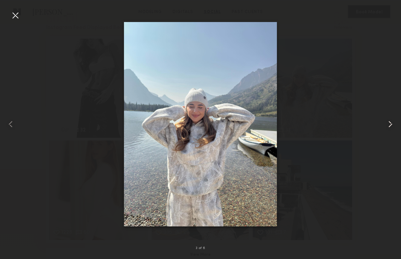
click at [389, 124] on common-icon at bounding box center [390, 124] width 11 height 11
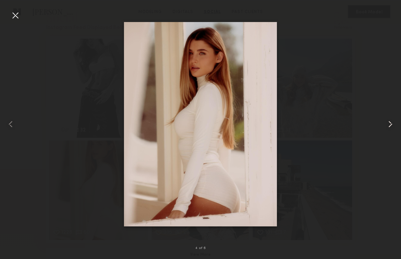
click at [389, 124] on common-icon at bounding box center [390, 124] width 11 height 11
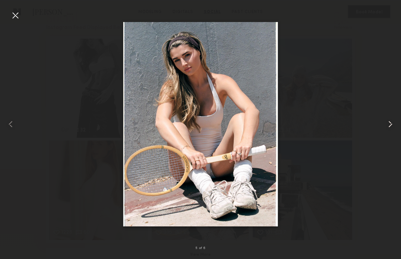
click at [389, 124] on common-icon at bounding box center [390, 124] width 11 height 11
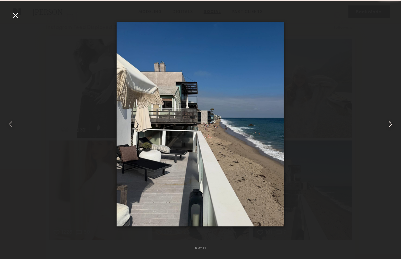
click at [389, 124] on common-icon at bounding box center [390, 124] width 11 height 11
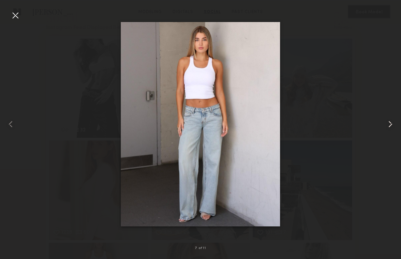
click at [389, 124] on common-icon at bounding box center [390, 124] width 11 height 11
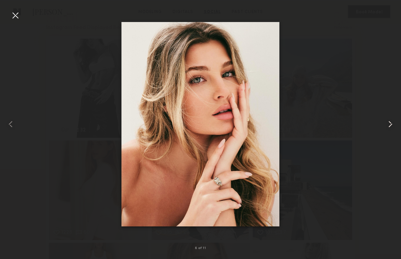
click at [389, 124] on common-icon at bounding box center [390, 124] width 11 height 11
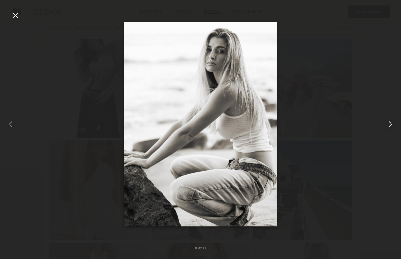
click at [389, 124] on common-icon at bounding box center [390, 124] width 11 height 11
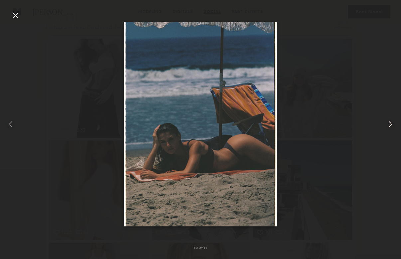
click at [389, 124] on common-icon at bounding box center [390, 124] width 11 height 11
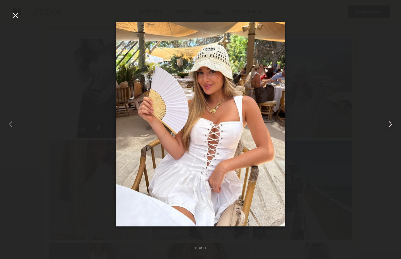
click at [389, 124] on common-icon at bounding box center [390, 124] width 11 height 11
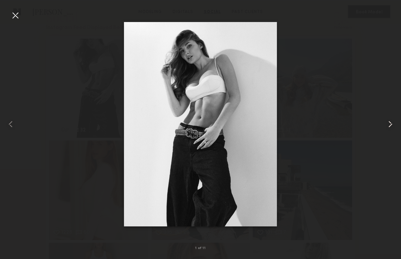
click at [389, 124] on common-icon at bounding box center [390, 124] width 11 height 11
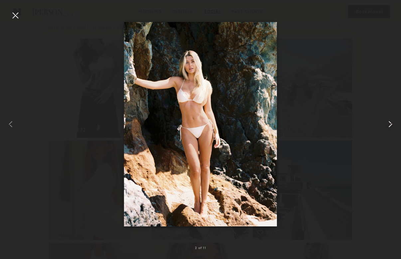
click at [389, 124] on common-icon at bounding box center [390, 124] width 11 height 11
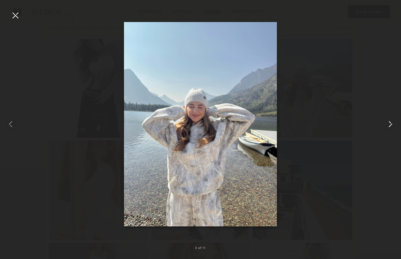
click at [389, 124] on common-icon at bounding box center [390, 124] width 11 height 11
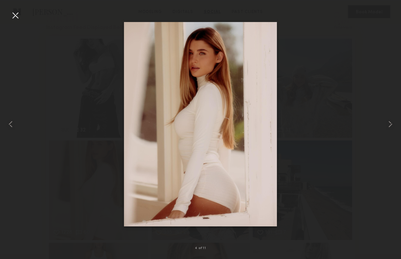
click at [13, 15] on div at bounding box center [15, 15] width 11 height 11
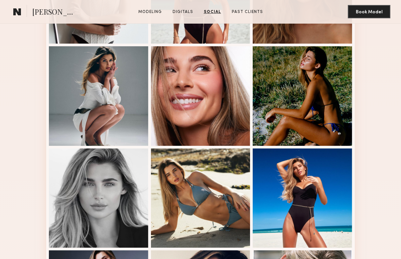
scroll to position [0, 0]
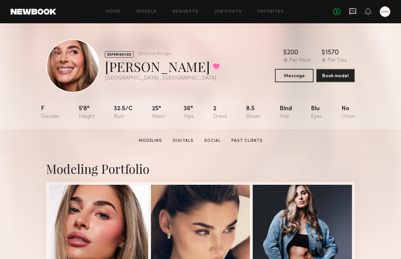
click at [353, 14] on icon at bounding box center [352, 11] width 7 height 7
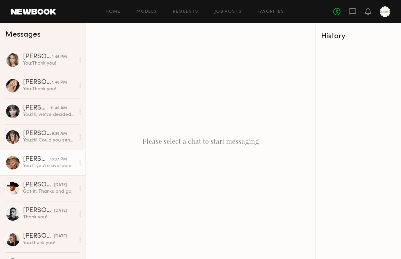
click at [38, 164] on div "You: If you're available on Monday 10/13 from 3:30-5:30 please send us three ra…" at bounding box center [49, 166] width 52 height 6
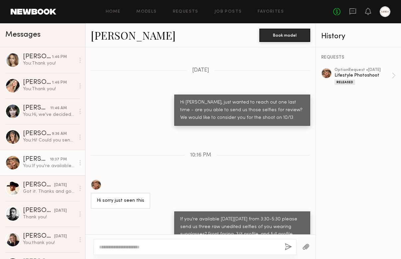
click at [37, 163] on div "You: If you're available on Monday 10/13 from 3:30-5:30 please send us three ra…" at bounding box center [49, 166] width 52 height 6
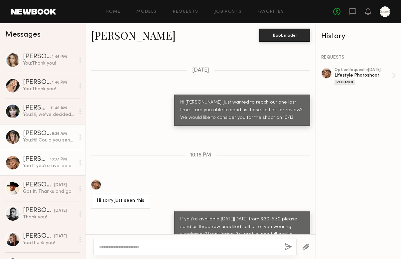
click at [44, 140] on div "You: Hi! Could you send us three raw unedited selfies of you wearing sunglasses…" at bounding box center [49, 140] width 52 height 6
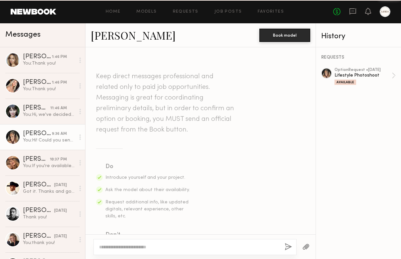
scroll to position [185, 0]
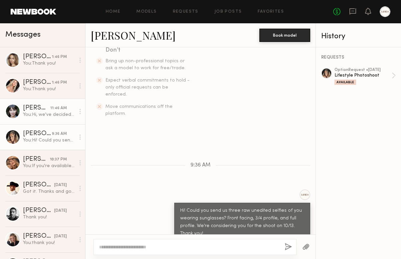
click at [47, 117] on div "You: Hi, we've decided to move forward with a different selection of models for…" at bounding box center [49, 114] width 52 height 6
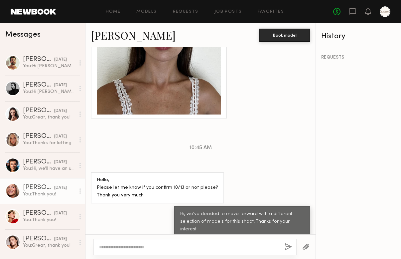
scroll to position [242, 0]
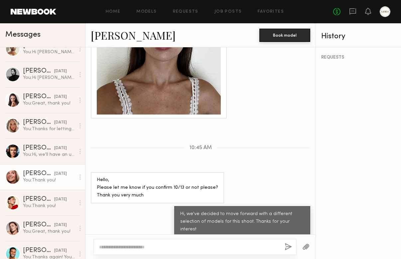
click at [41, 173] on div "Serena M." at bounding box center [38, 173] width 31 height 7
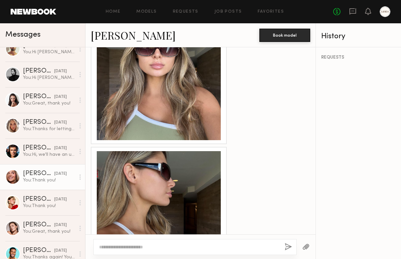
scroll to position [450, 0]
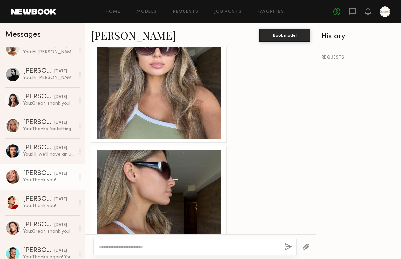
click at [186, 189] on div at bounding box center [159, 212] width 124 height 124
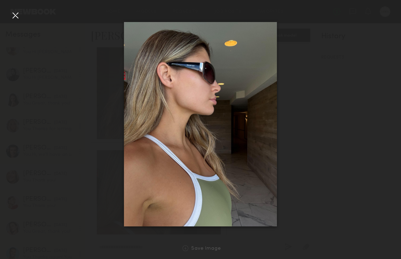
click at [16, 14] on div at bounding box center [15, 15] width 11 height 11
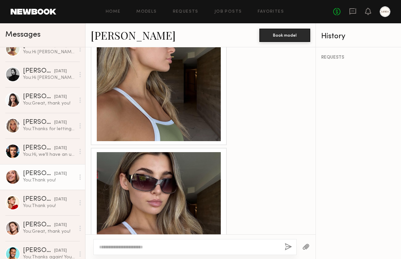
scroll to position [640, 0]
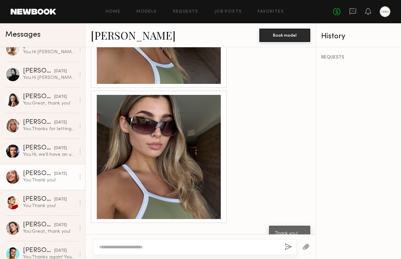
click at [183, 146] on div at bounding box center [159, 157] width 124 height 124
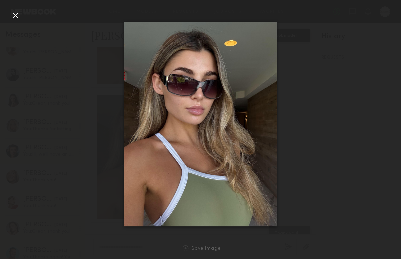
click at [16, 16] on div at bounding box center [15, 15] width 11 height 11
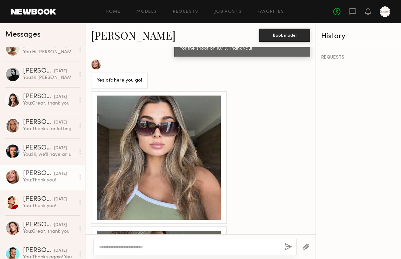
scroll to position [319, 0]
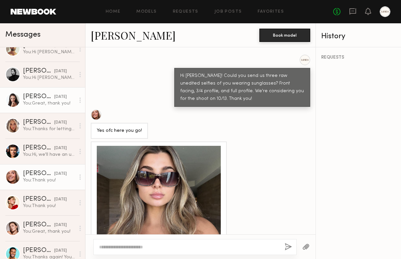
click at [35, 100] on div "You: Great, thank you!" at bounding box center [49, 103] width 52 height 6
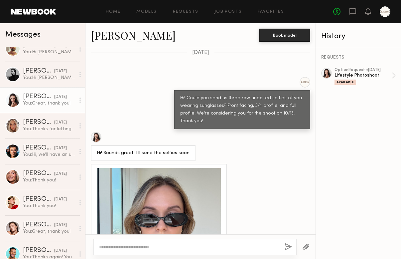
scroll to position [417, 0]
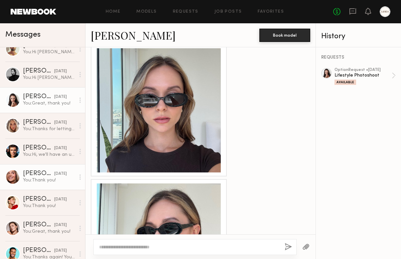
click at [36, 177] on div "You: Thank you!" at bounding box center [49, 180] width 52 height 6
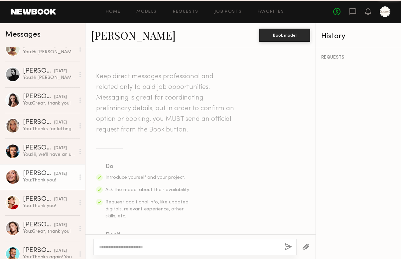
scroll to position [640, 0]
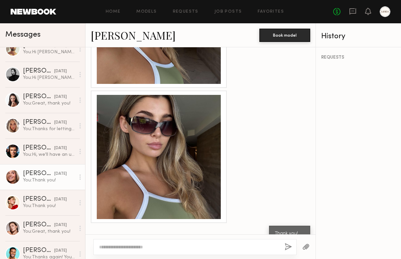
click at [119, 38] on link "Serena M." at bounding box center [133, 35] width 85 height 14
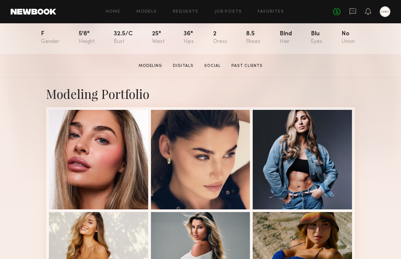
scroll to position [172, 0]
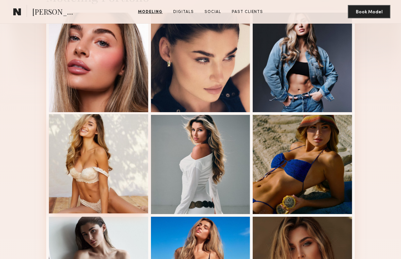
click at [89, 182] on div at bounding box center [98, 163] width 99 height 99
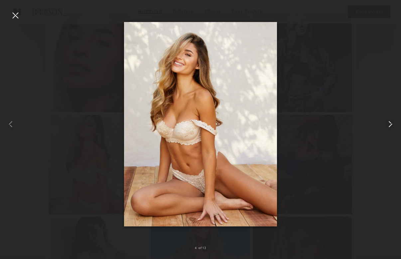
click at [390, 123] on common-icon at bounding box center [390, 124] width 11 height 11
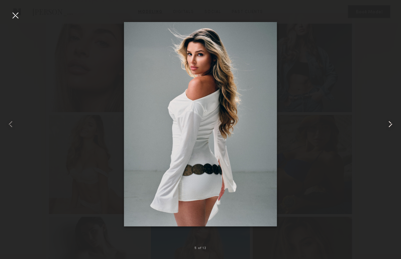
click at [391, 122] on common-icon at bounding box center [390, 124] width 11 height 11
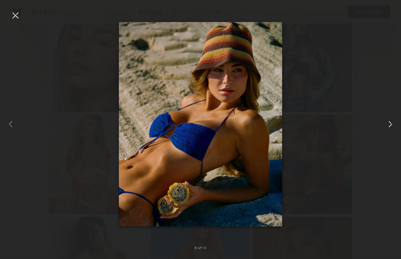
click at [391, 122] on common-icon at bounding box center [390, 124] width 11 height 11
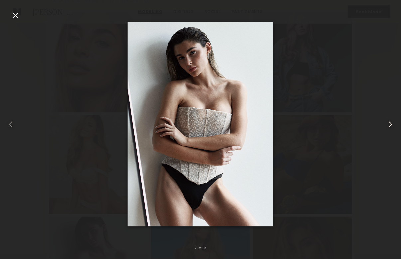
click at [391, 122] on common-icon at bounding box center [390, 124] width 11 height 11
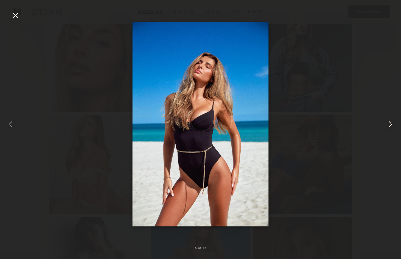
click at [391, 122] on common-icon at bounding box center [390, 124] width 11 height 11
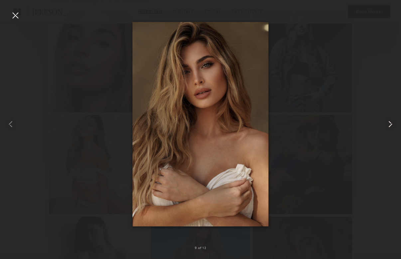
click at [391, 122] on common-icon at bounding box center [390, 124] width 11 height 11
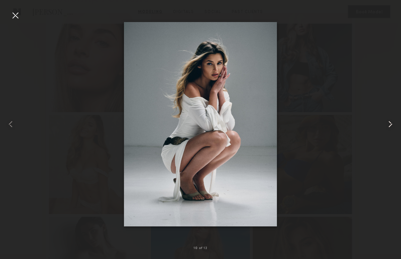
click at [391, 122] on common-icon at bounding box center [390, 124] width 11 height 11
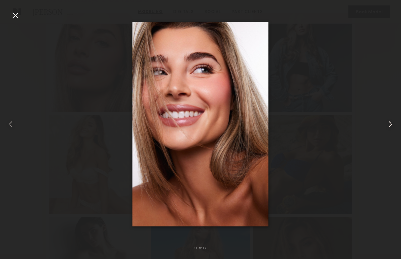
click at [391, 122] on common-icon at bounding box center [390, 124] width 11 height 11
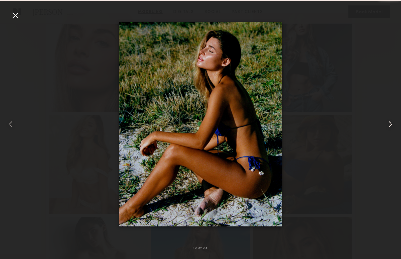
click at [391, 122] on common-icon at bounding box center [390, 124] width 11 height 11
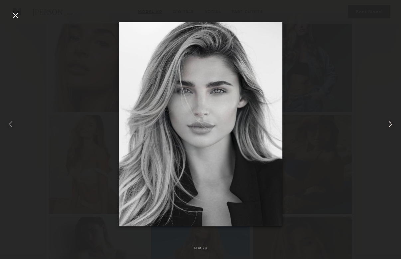
click at [391, 122] on common-icon at bounding box center [390, 124] width 11 height 11
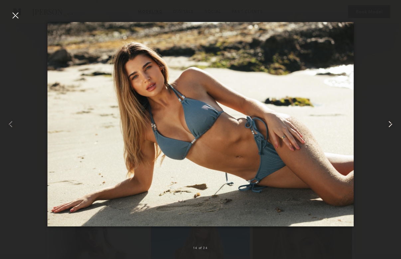
click at [391, 122] on common-icon at bounding box center [390, 124] width 11 height 11
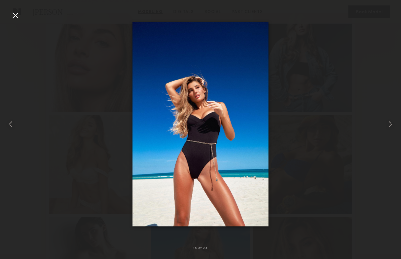
click at [12, 13] on div at bounding box center [15, 15] width 11 height 11
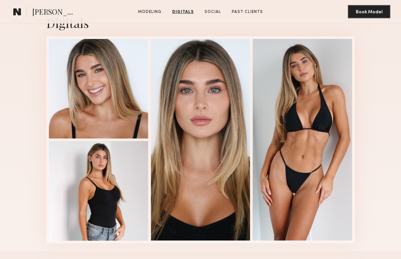
scroll to position [1155, 0]
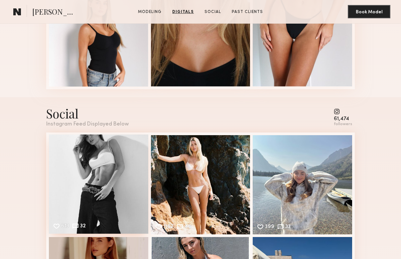
click at [91, 171] on div "613 32 Likes & comments displayed to show model’s engagement" at bounding box center [98, 183] width 99 height 99
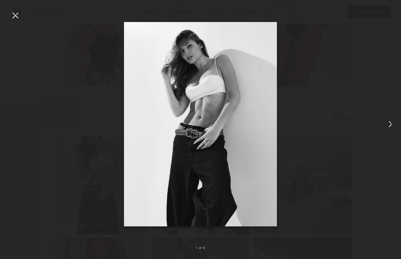
click at [388, 120] on common-icon at bounding box center [390, 124] width 11 height 11
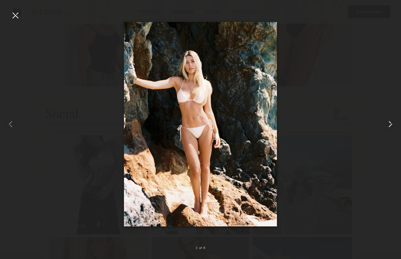
click at [388, 120] on common-icon at bounding box center [390, 124] width 11 height 11
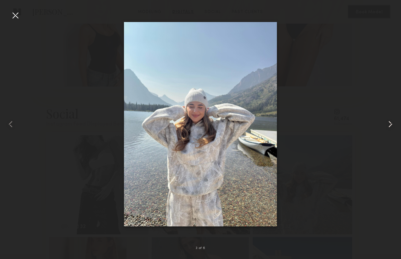
click at [388, 120] on common-icon at bounding box center [390, 124] width 11 height 11
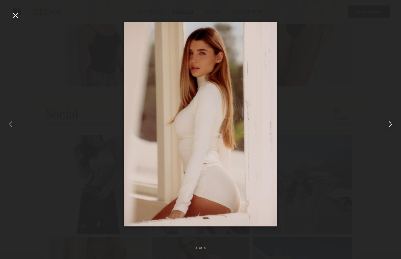
click at [388, 120] on common-icon at bounding box center [390, 124] width 11 height 11
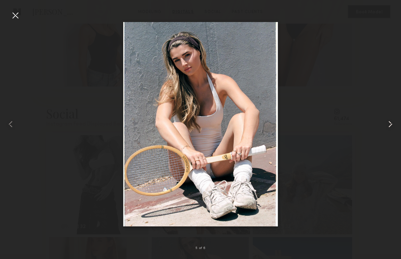
click at [388, 120] on common-icon at bounding box center [390, 124] width 11 height 11
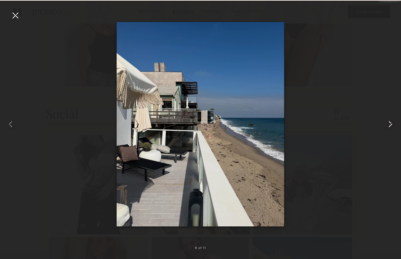
click at [388, 120] on common-icon at bounding box center [390, 124] width 11 height 11
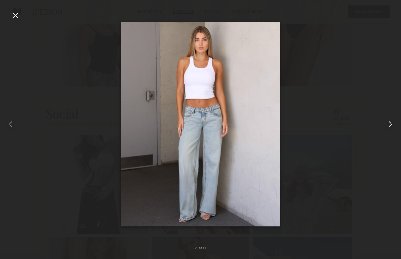
click at [388, 120] on common-icon at bounding box center [390, 124] width 11 height 11
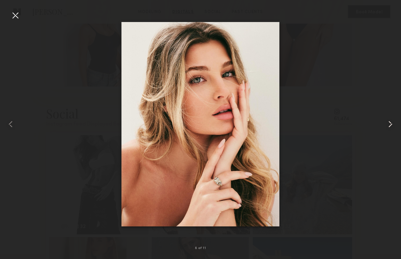
click at [388, 120] on common-icon at bounding box center [390, 124] width 11 height 11
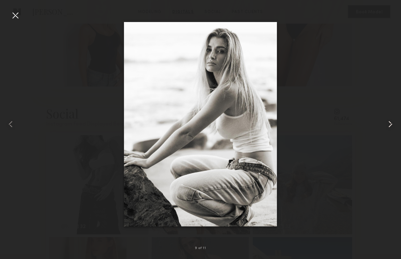
click at [388, 120] on common-icon at bounding box center [390, 124] width 11 height 11
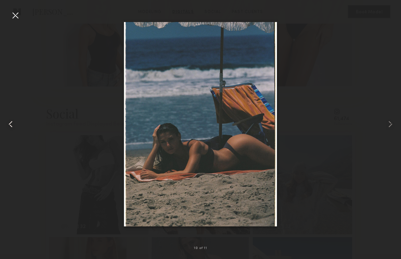
click at [6, 18] on div at bounding box center [8, 124] width 16 height 227
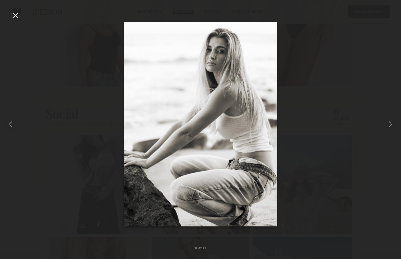
click at [15, 15] on div at bounding box center [15, 15] width 11 height 11
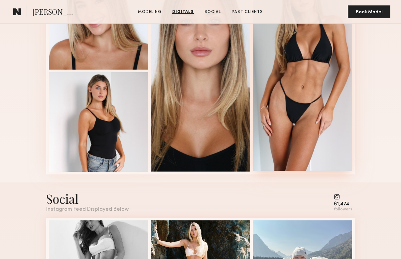
scroll to position [1105, 0]
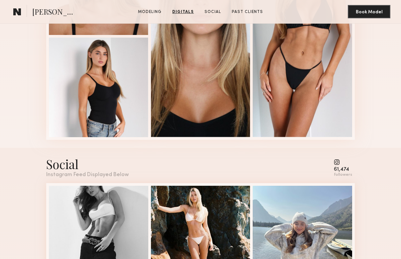
click at [338, 162] on common-icon at bounding box center [343, 162] width 18 height 6
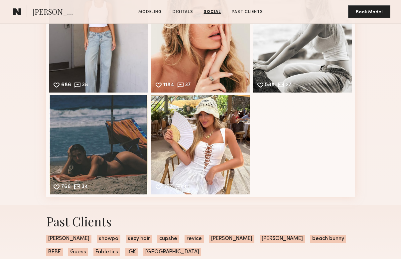
scroll to position [1572, 0]
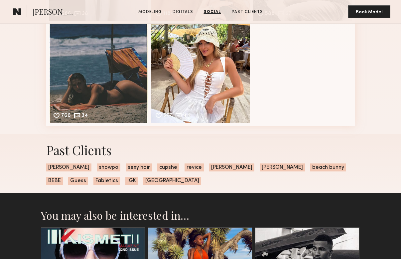
click at [143, 179] on span "Windsor" at bounding box center [172, 181] width 58 height 8
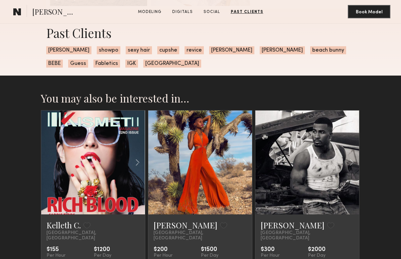
scroll to position [1768, 0]
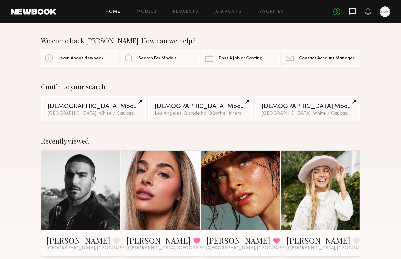
click at [354, 13] on icon at bounding box center [352, 11] width 7 height 6
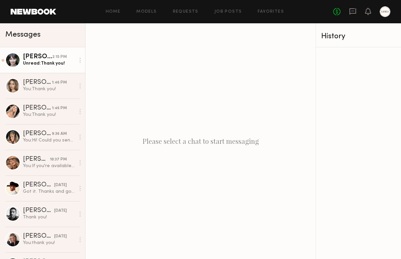
click at [56, 63] on div "Unread: Thank you!" at bounding box center [49, 63] width 52 height 6
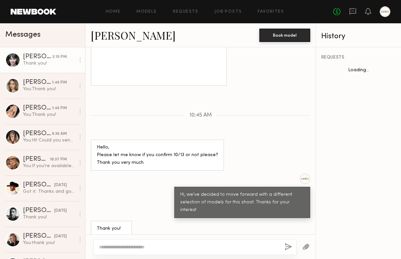
scroll to position [970, 0]
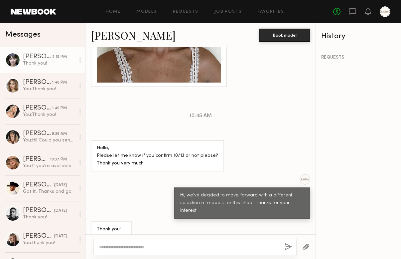
click at [79, 60] on div at bounding box center [80, 60] width 10 height 13
click at [67, 74] on div "Mark unread" at bounding box center [61, 73] width 48 height 15
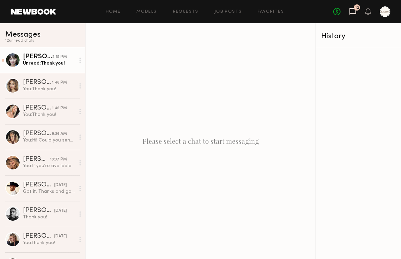
click at [354, 15] on icon at bounding box center [352, 11] width 7 height 7
click at [354, 14] on icon at bounding box center [352, 11] width 7 height 7
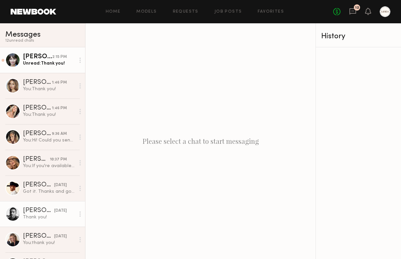
click at [25, 219] on div "Thank you!" at bounding box center [49, 217] width 52 height 6
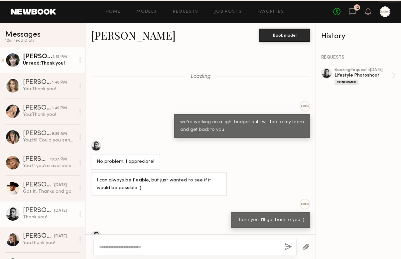
scroll to position [297, 0]
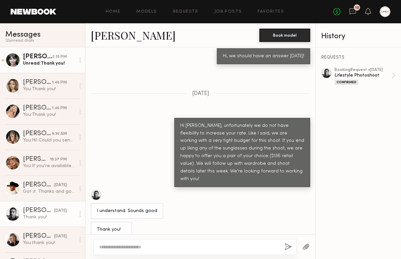
click at [118, 35] on link "[PERSON_NAME]" at bounding box center [133, 35] width 85 height 14
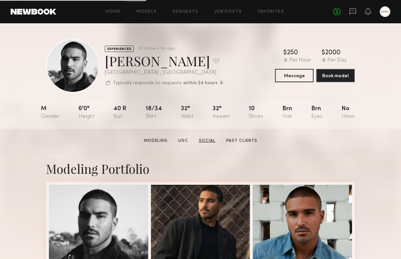
click at [207, 139] on link "Social" at bounding box center [207, 141] width 22 height 6
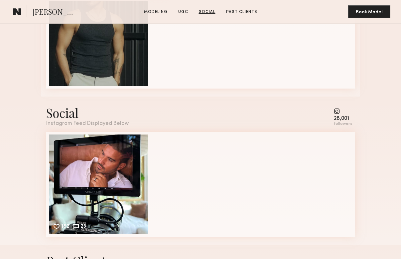
scroll to position [979, 0]
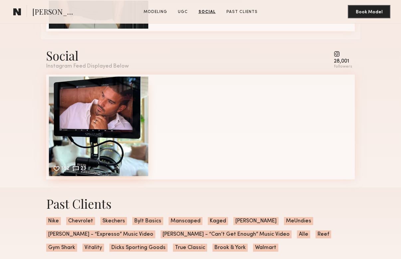
click at [107, 115] on div "182 23 Likes & comments displayed to show model’s engagement" at bounding box center [98, 125] width 99 height 99
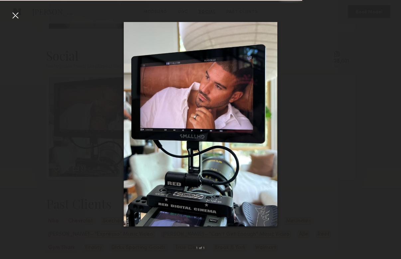
click at [16, 17] on div at bounding box center [15, 15] width 11 height 11
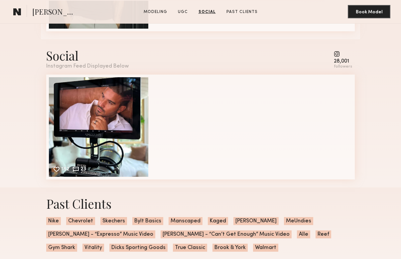
scroll to position [850, 0]
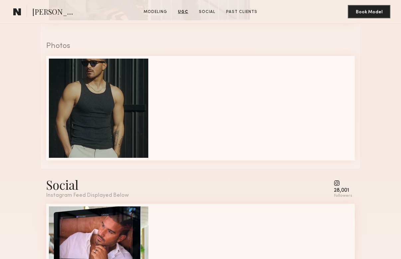
click at [339, 184] on common-icon at bounding box center [343, 183] width 18 height 6
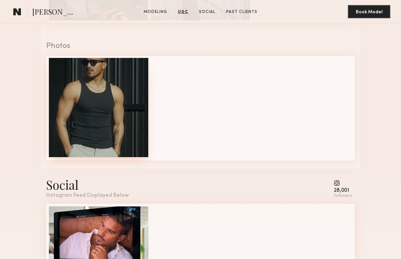
click at [126, 99] on div at bounding box center [98, 107] width 99 height 99
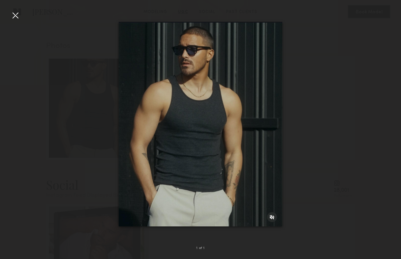
click at [20, 18] on div at bounding box center [15, 15] width 11 height 11
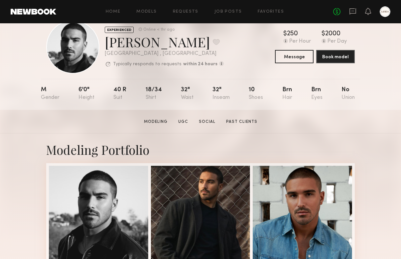
scroll to position [0, 0]
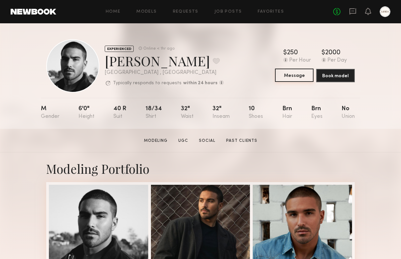
click at [295, 75] on button "Message" at bounding box center [294, 74] width 39 height 13
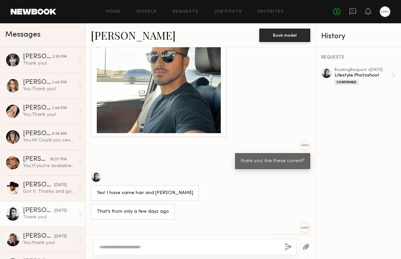
scroll to position [639, 0]
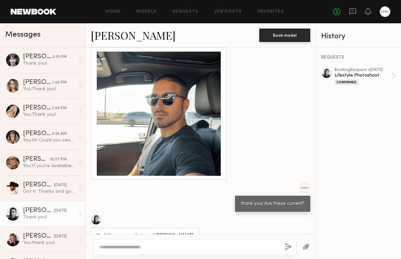
click at [181, 113] on div at bounding box center [159, 114] width 124 height 124
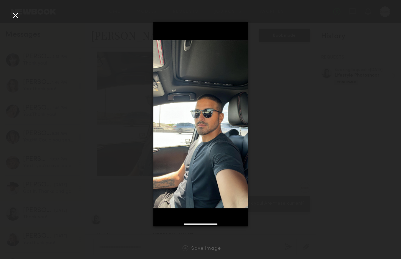
click at [14, 13] on div at bounding box center [15, 15] width 11 height 11
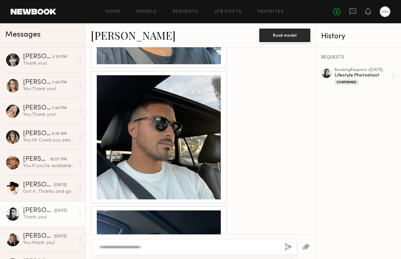
scroll to position [334, 0]
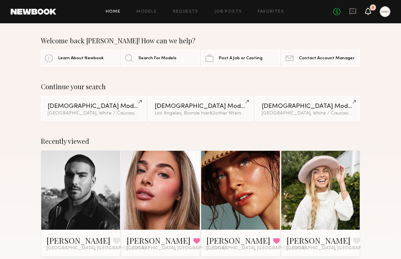
click at [368, 14] on icon at bounding box center [368, 14] width 2 height 1
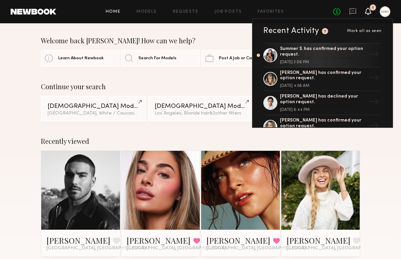
click at [211, 39] on div "Welcome back [PERSON_NAME]! How can we help?" at bounding box center [200, 41] width 319 height 8
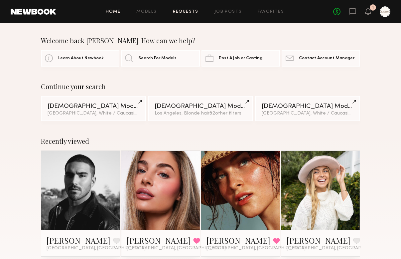
click at [185, 10] on link "Requests" at bounding box center [186, 12] width 26 height 4
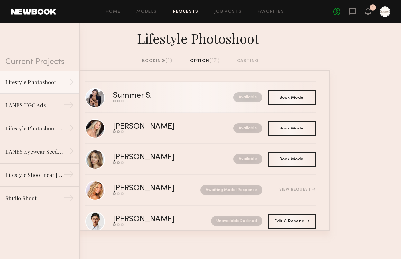
click at [127, 94] on div "Summer S." at bounding box center [152, 96] width 79 height 8
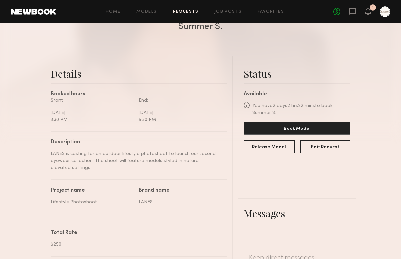
scroll to position [153, 0]
